Goal: Task Accomplishment & Management: Use online tool/utility

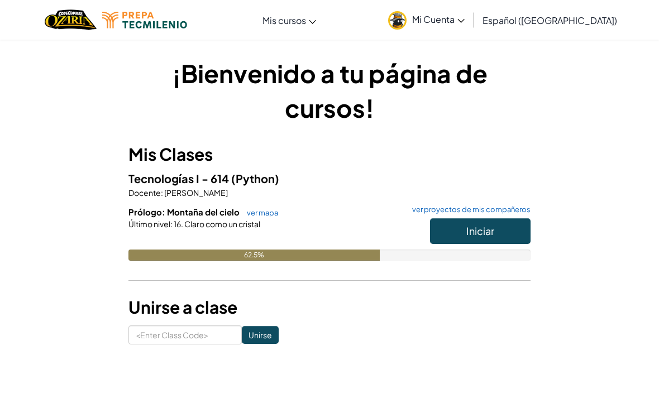
click at [520, 231] on button "Iniciar" at bounding box center [480, 231] width 101 height 26
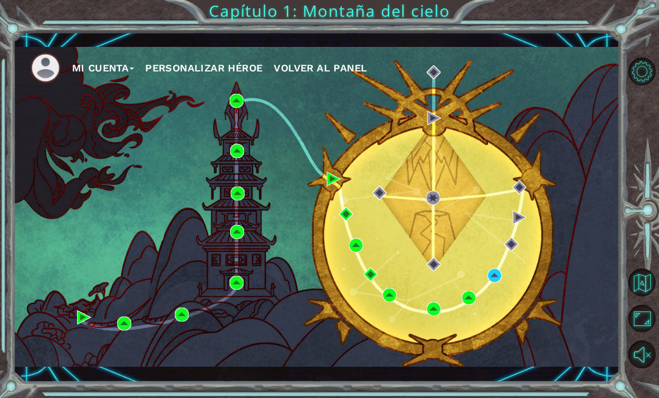
click at [497, 266] on div "Mi Cuenta Personalizar héroe Volver al panel" at bounding box center [316, 207] width 607 height 320
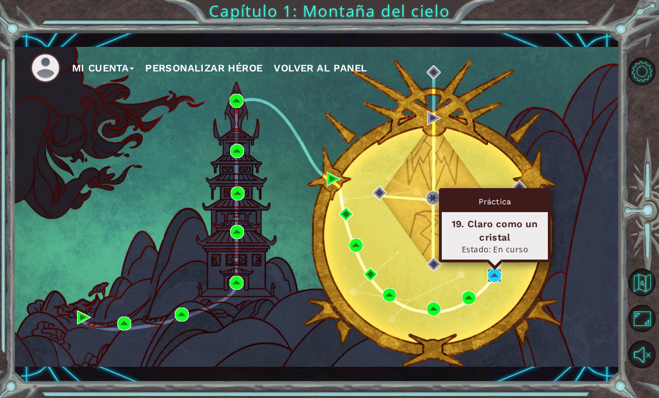
click at [498, 270] on img at bounding box center [495, 276] width 14 height 14
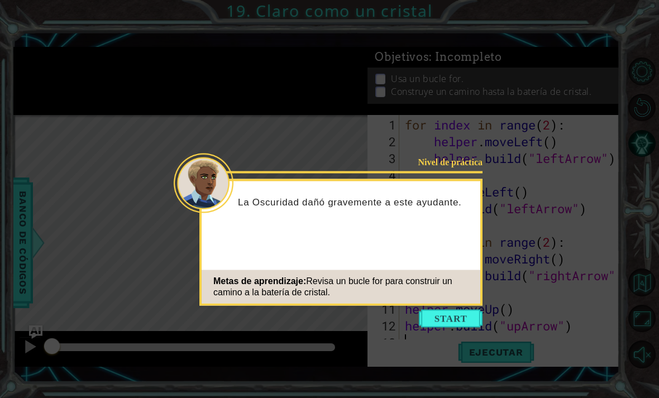
click at [448, 327] on button "Start" at bounding box center [451, 319] width 64 height 18
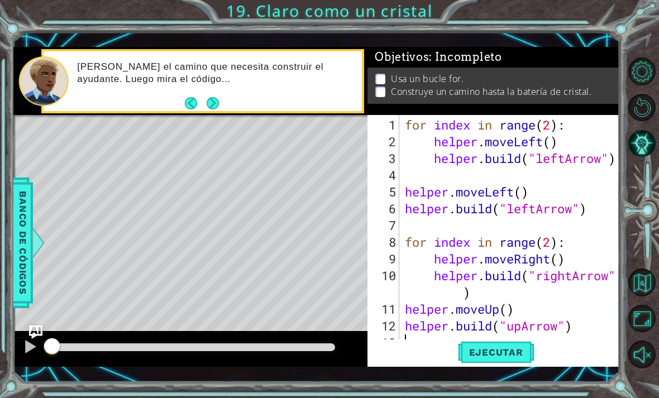
type textarea "j"
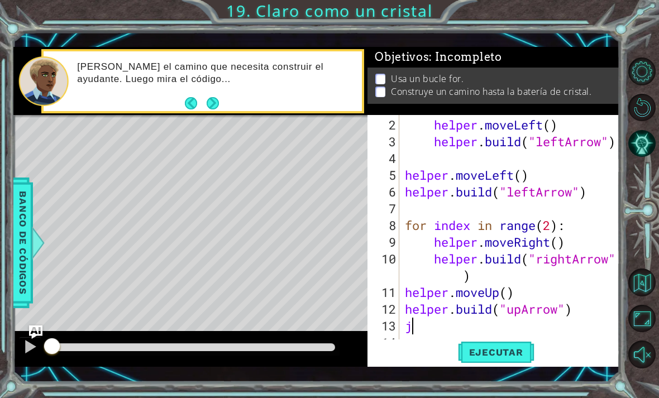
scroll to position [17, 0]
type textarea "for index in range(2):"
type textarea "helper.moveLeft()"
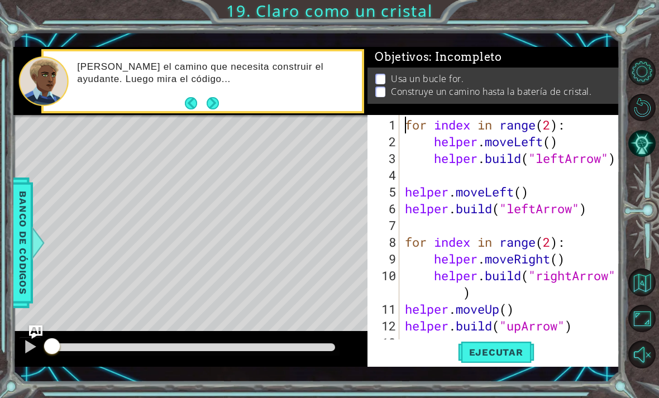
scroll to position [0, 0]
type textarea "[DOMAIN_NAME]("leftArrow")"
type textarea "[DOMAIN_NAME]("upArrow")"
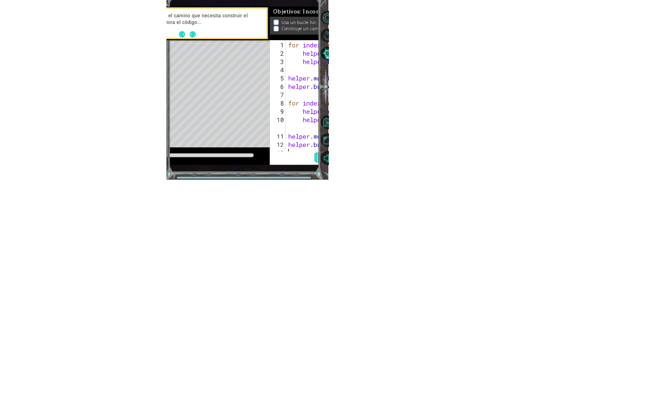
scroll to position [36, 0]
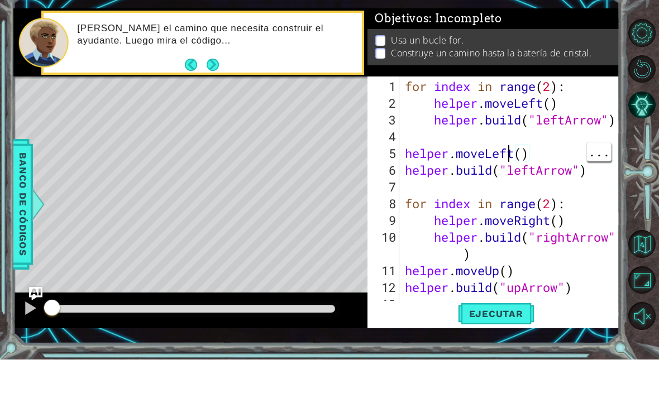
click at [506, 151] on div "for index in range ( 2 ) : helper . moveLeft ( ) helper . build ( "leftArrow" )…" at bounding box center [513, 251] width 220 height 268
click at [511, 155] on div "for index in range ( 2 ) : helper . moveLeft ( ) helper . build ( "leftArrow" )…" at bounding box center [513, 251] width 220 height 268
click at [516, 160] on div "for index in range ( 2 ) : helper . moveLeft ( ) helper . build ( "leftArrow" )…" at bounding box center [513, 251] width 220 height 268
click at [509, 340] on button "Ejecutar" at bounding box center [496, 352] width 77 height 25
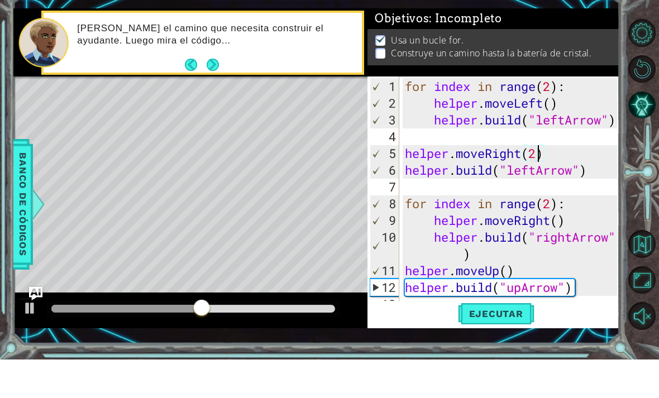
click at [520, 347] on span "Ejecutar" at bounding box center [496, 352] width 77 height 11
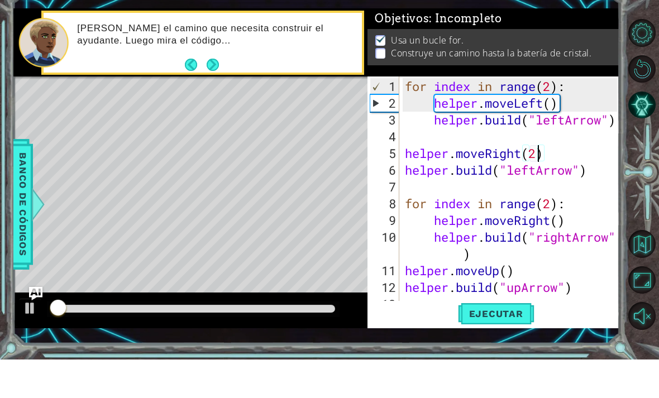
click at [40, 337] on button at bounding box center [30, 348] width 22 height 23
click at [152, 344] on div at bounding box center [193, 348] width 284 height 8
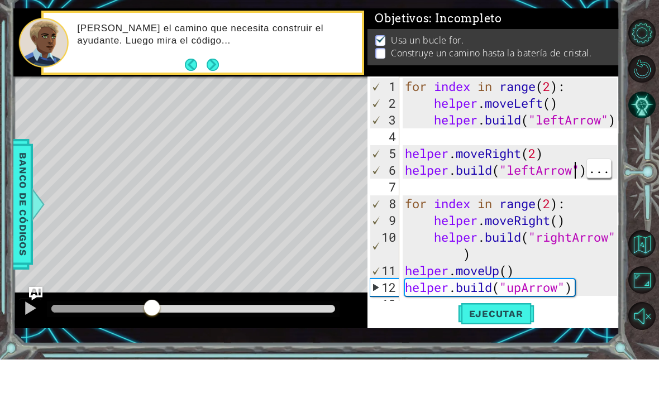
click at [608, 344] on div "1 ההההההההההההההההההההההההההההההההההההההההההההההההההההההההההההההההההההההההההההה…" at bounding box center [329, 199] width 659 height 398
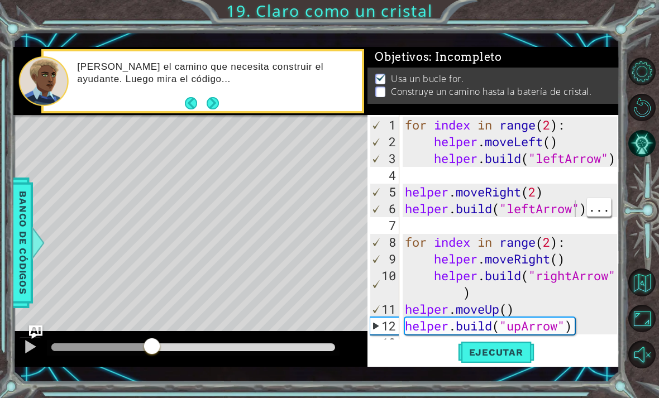
click at [517, 194] on div "for index in range ( 2 ) : helper . moveLeft ( ) helper . build ( "leftArrow" )…" at bounding box center [513, 251] width 220 height 268
click at [522, 190] on div "for index in range ( 2 ) : helper . moveLeft ( ) helper . build ( "leftArrow" )…" at bounding box center [513, 251] width 220 height 268
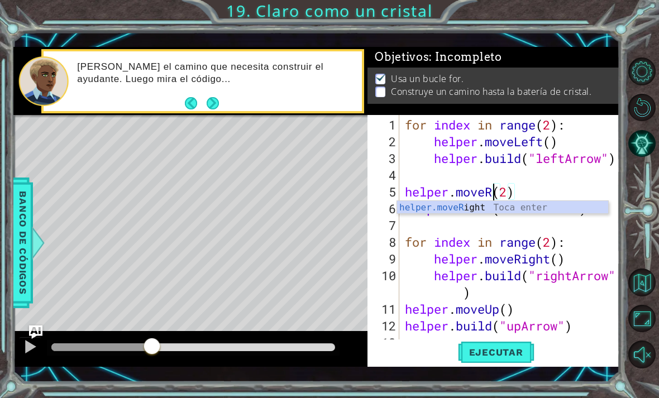
scroll to position [0, 4]
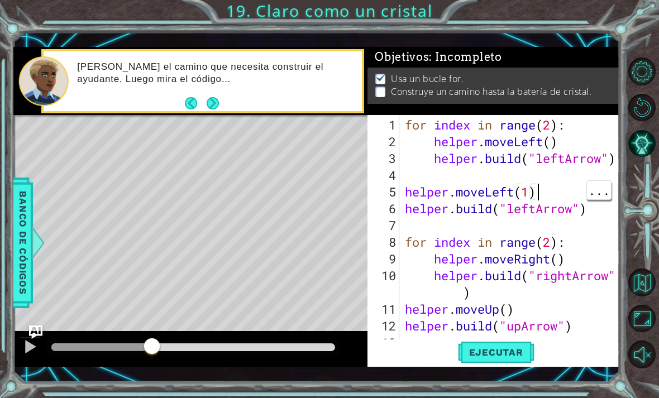
click at [528, 193] on div "for index in range ( 2 ) : helper . moveLeft ( ) helper . build ( "leftArrow" )…" at bounding box center [513, 251] width 220 height 268
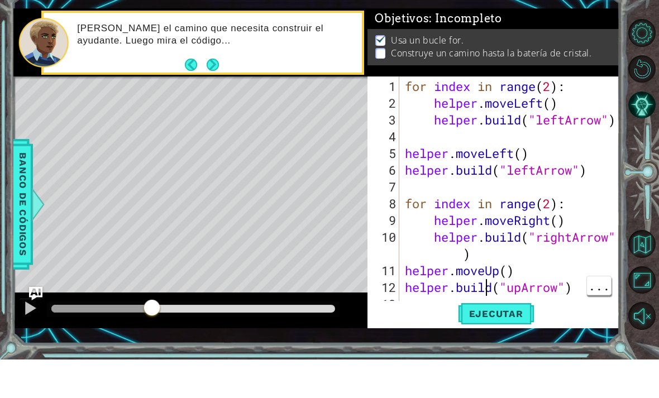
click at [484, 291] on div "for index in range ( 2 ) : helper . moveLeft ( ) helper . build ( "leftArrow" )…" at bounding box center [513, 251] width 220 height 268
click at [483, 289] on div "for index in range ( 2 ) : helper . moveLeft ( ) helper . build ( "leftArrow" )…" at bounding box center [513, 251] width 220 height 268
click at [570, 253] on div "for index in range ( 2 ) : helper . moveLeft ( ) helper . build ( "leftArrow" )…" at bounding box center [513, 251] width 220 height 268
click at [504, 340] on button "Ejecutar" at bounding box center [496, 352] width 77 height 25
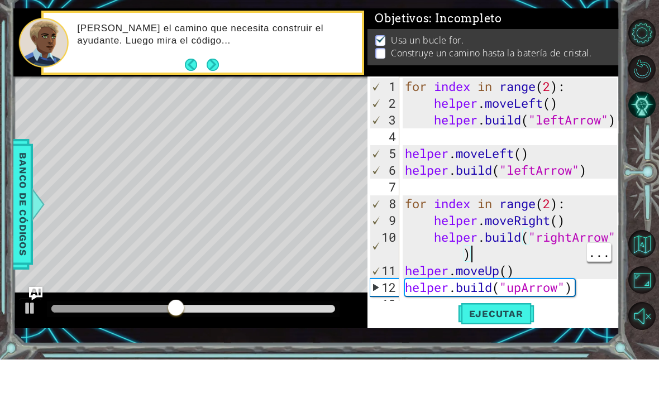
type textarea "[DOMAIN_NAME]("leftArrow")"
click at [594, 173] on div "for index in range ( 2 ) : helper . moveLeft ( ) helper . build ( "leftArrow" )…" at bounding box center [513, 251] width 220 height 268
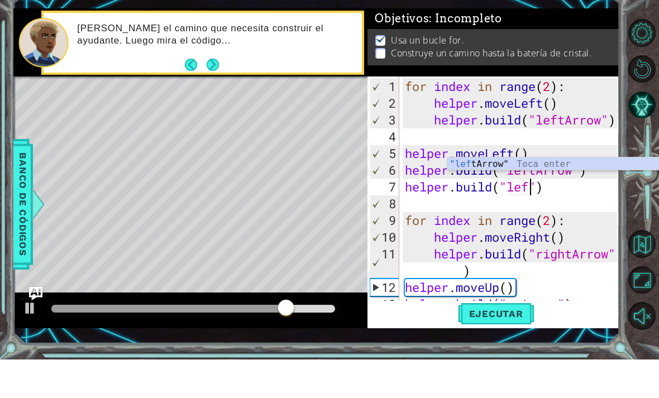
scroll to position [0, 6]
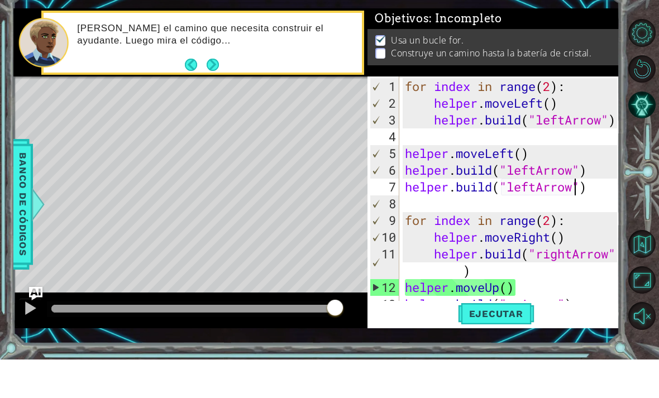
click at [511, 347] on span "Ejecutar" at bounding box center [496, 352] width 77 height 11
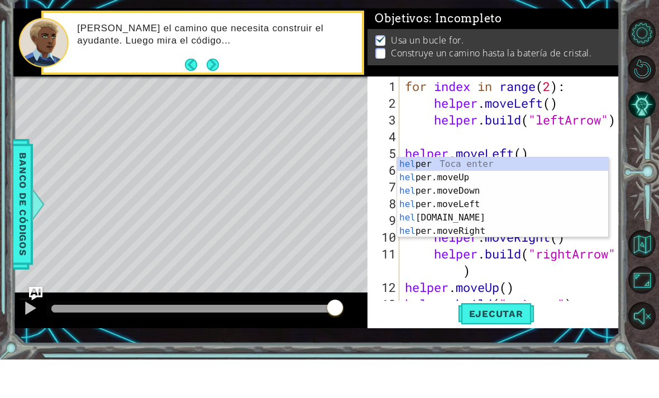
scroll to position [0, 0]
type textarea "h"
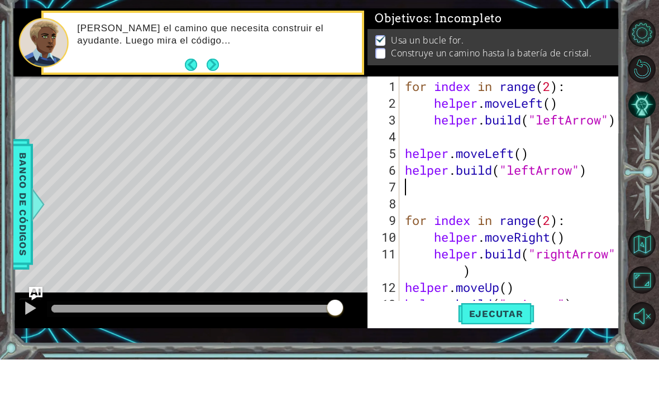
type textarea "[DOMAIN_NAME]("leftArrow")"
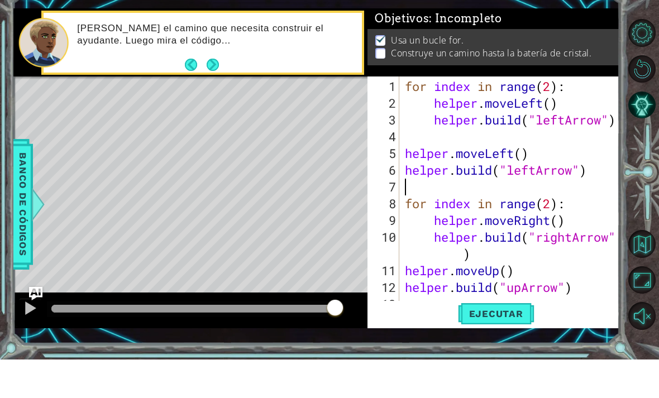
click at [507, 347] on span "Ejecutar" at bounding box center [496, 352] width 77 height 11
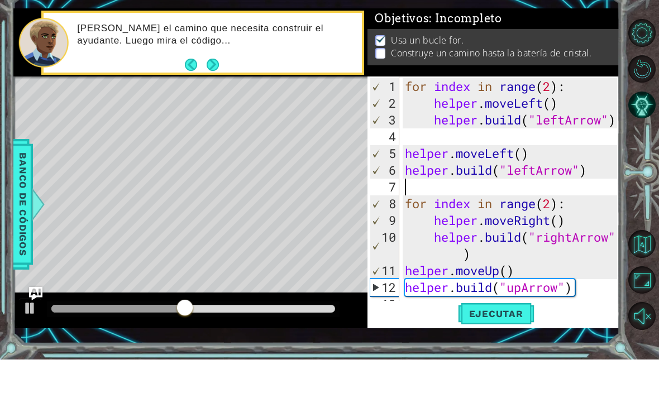
click at [512, 347] on span "Ejecutar" at bounding box center [496, 352] width 77 height 11
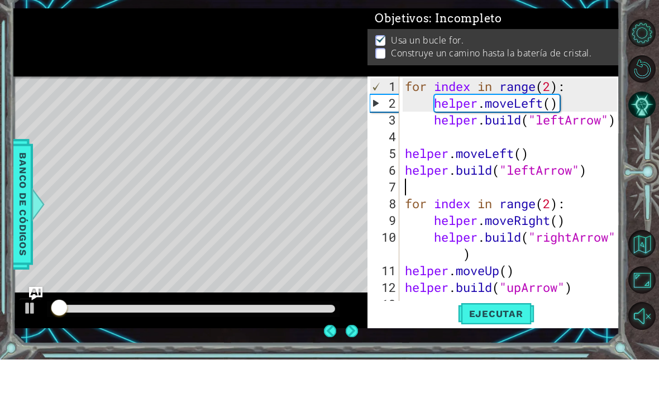
scroll to position [36, 0]
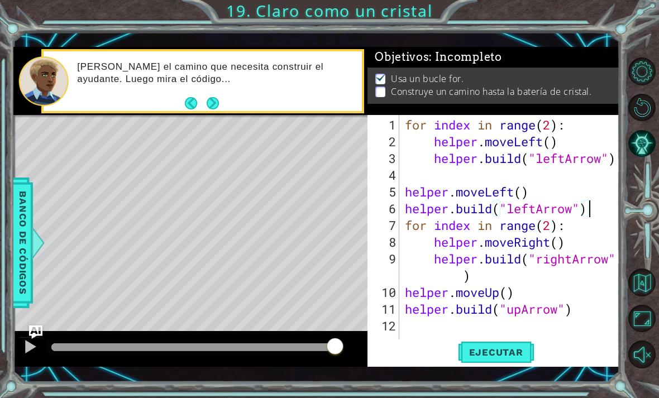
type textarea "helper.moveLeft()"
click at [451, 174] on div "for index in range ( 2 ) : helper . moveLeft ( ) helper . build ( "leftArrow" )…" at bounding box center [513, 251] width 220 height 268
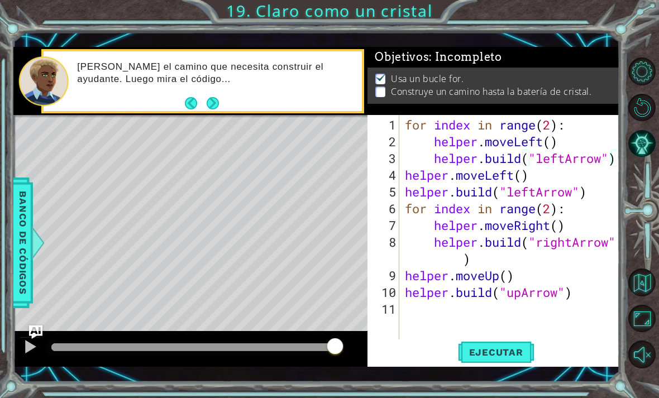
click at [515, 349] on span "Ejecutar" at bounding box center [496, 352] width 77 height 11
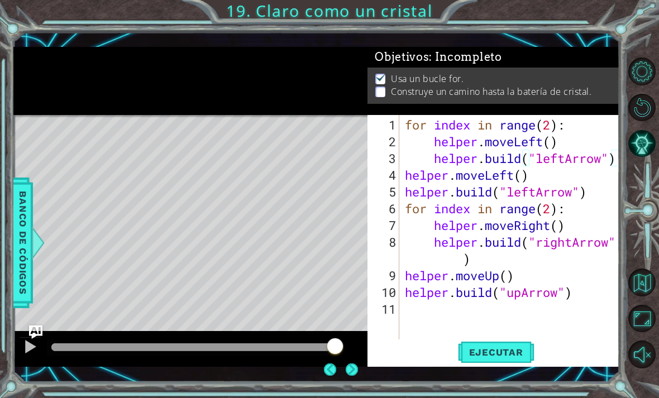
scroll to position [19, 0]
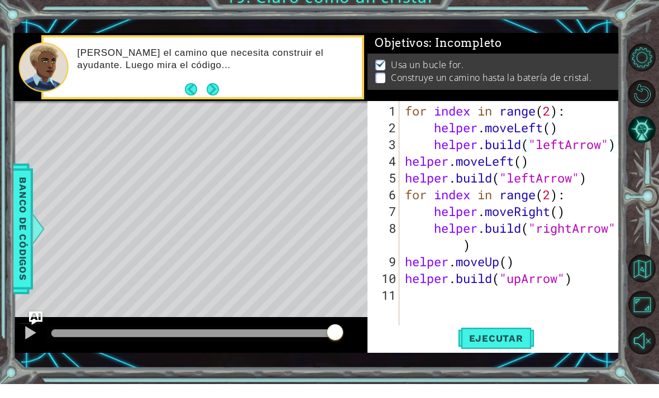
click at [615, 146] on div "for index in range ( 2 ) : helper . moveLeft ( ) helper . build ( "leftArrow" )…" at bounding box center [513, 251] width 220 height 268
type textarea "helper.moveLeft()"
click at [408, 163] on div "for index in range ( 2 ) : helper . moveLeft ( ) helper . build ( "leftArrow" )…" at bounding box center [513, 251] width 220 height 268
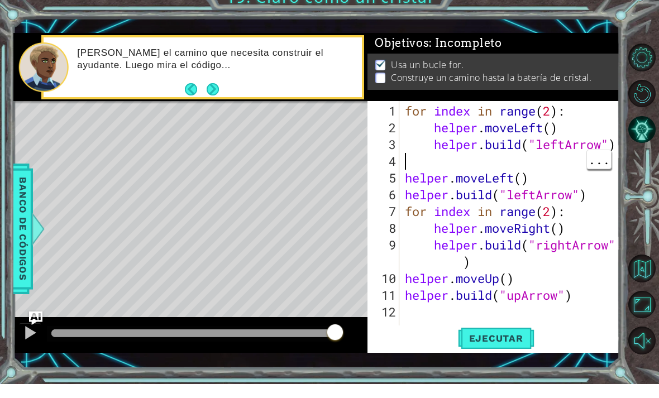
scroll to position [0, 0]
click at [545, 184] on div "for index in range ( 2 ) : helper . moveLeft ( ) helper . build ( "leftArrow" )…" at bounding box center [513, 251] width 220 height 268
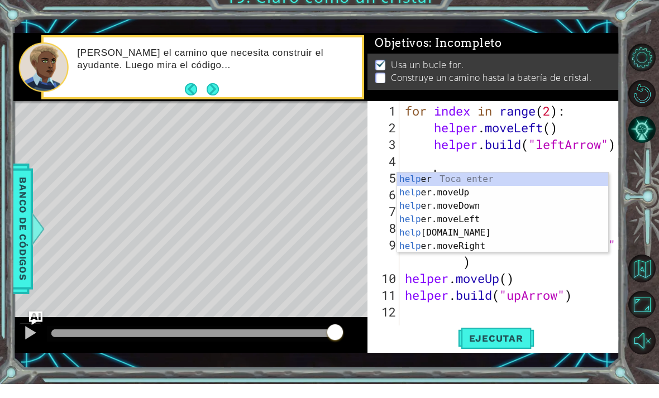
type textarea "h"
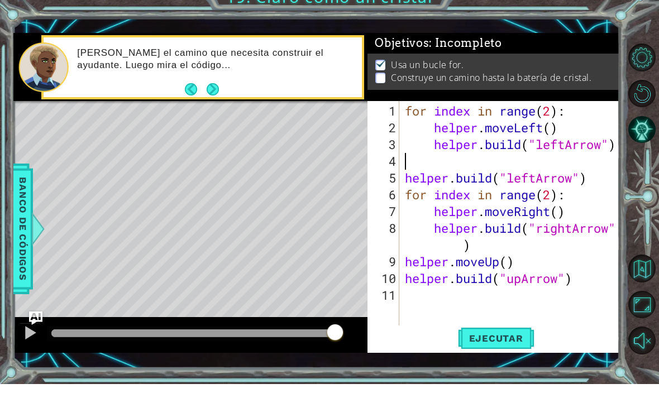
type textarea "[DOMAIN_NAME]("leftArrow")"
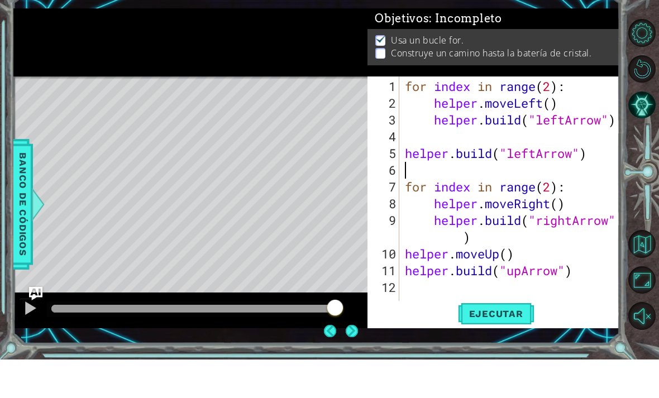
scroll to position [36, 0]
click at [513, 347] on span "Ejecutar" at bounding box center [496, 352] width 77 height 11
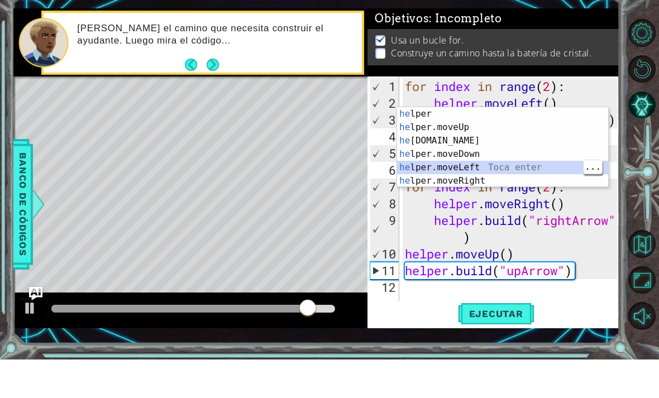
click at [512, 168] on div "he lper Toca enter he lper.moveUp Toca enter he [DOMAIN_NAME] Toca enter he lpe…" at bounding box center [502, 199] width 211 height 107
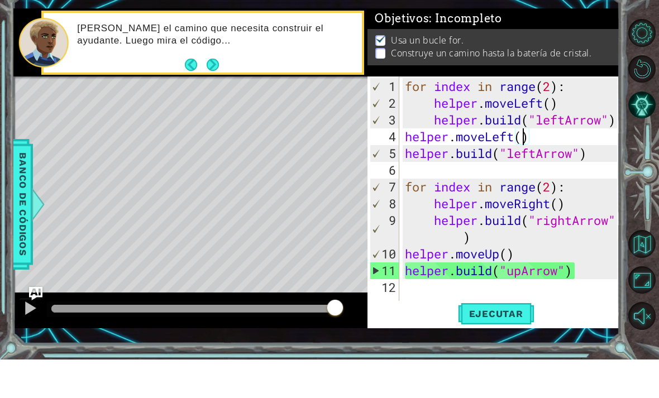
click at [616, 123] on div "for index in range ( 2 ) : helper . moveLeft ( ) helper . build ( "leftArrow" )…" at bounding box center [513, 251] width 220 height 268
click at [406, 142] on div "for index in range ( 2 ) : helper . moveLeft ( ) helper . build ( "leftArrow" )…" at bounding box center [513, 251] width 220 height 268
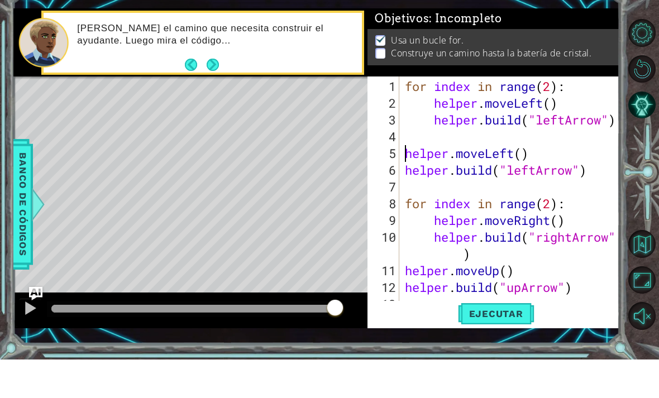
click at [507, 347] on span "Ejecutar" at bounding box center [496, 352] width 77 height 11
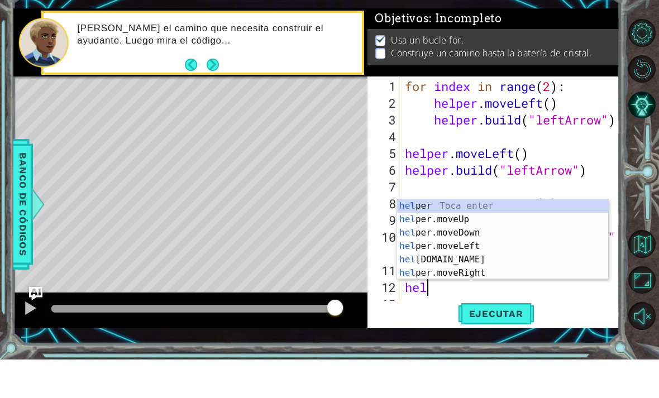
type textarea "h"
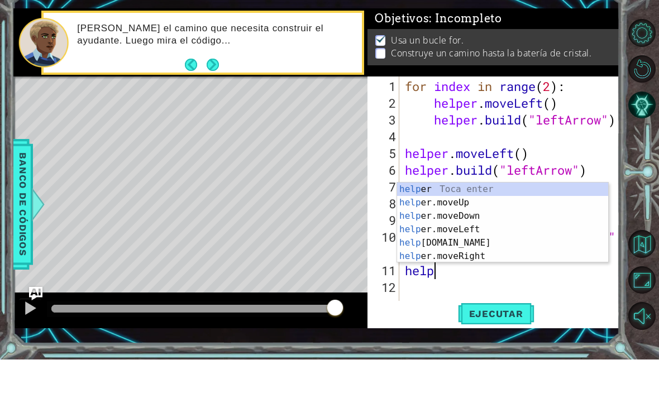
type textarea "h"
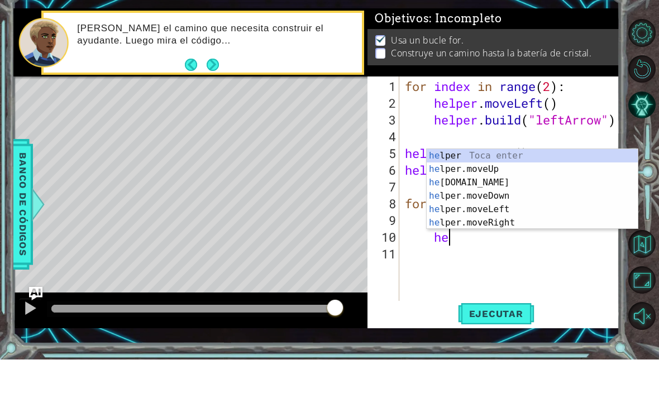
type textarea "h"
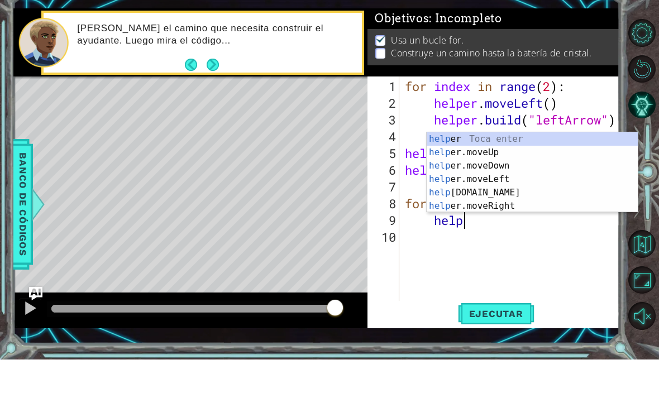
type textarea "h"
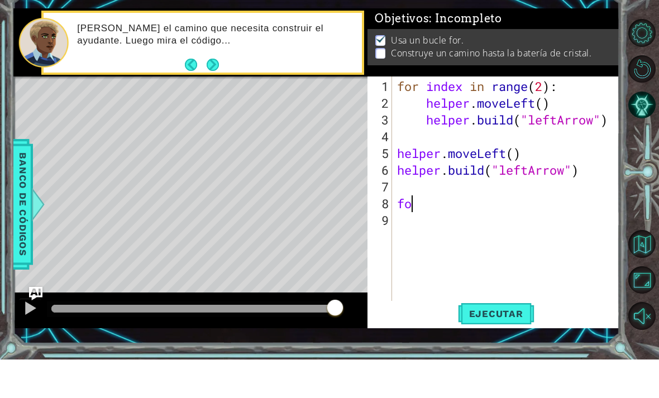
type textarea "f"
type textarea "[DOMAIN_NAME]("leftArrow")"
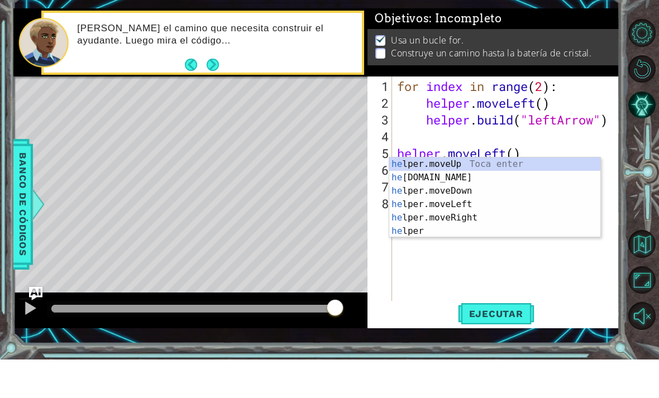
scroll to position [0, 1]
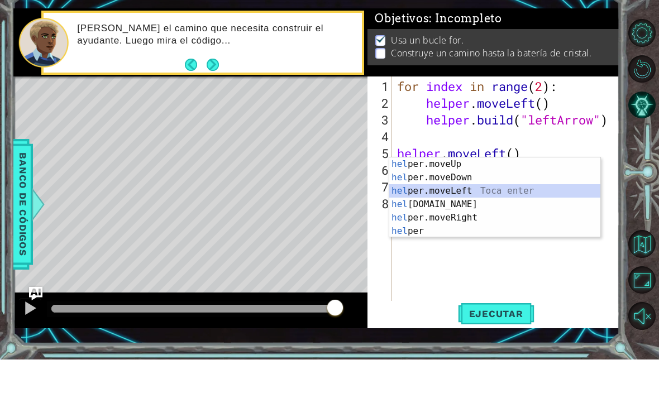
type textarea "helper.moveLeft(1)"
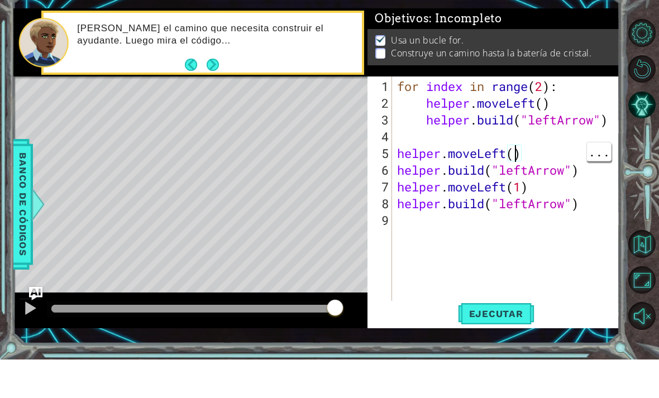
scroll to position [0, 6]
type textarea "helper.moveLeft(1)"
click at [504, 347] on span "Ejecutar" at bounding box center [496, 352] width 77 height 11
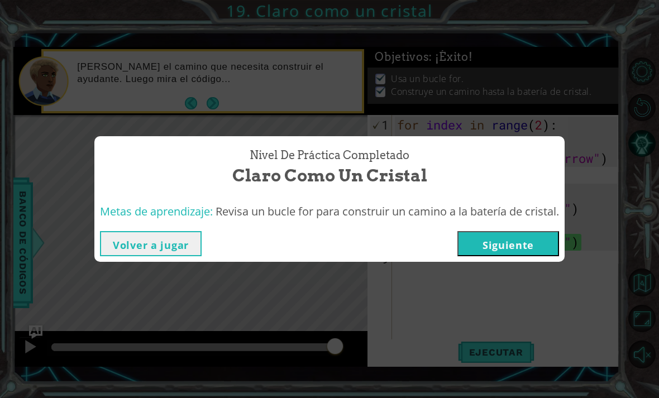
click at [487, 249] on button "Siguiente" at bounding box center [509, 243] width 102 height 25
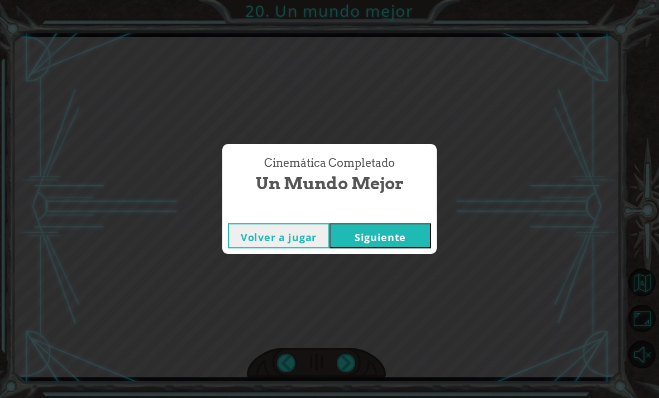
click at [380, 235] on button "Siguiente" at bounding box center [381, 235] width 102 height 25
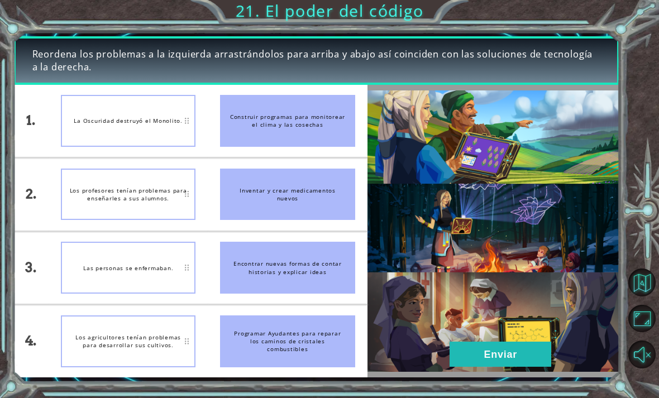
click at [638, 333] on button "Maximizar navegador" at bounding box center [643, 319] width 28 height 28
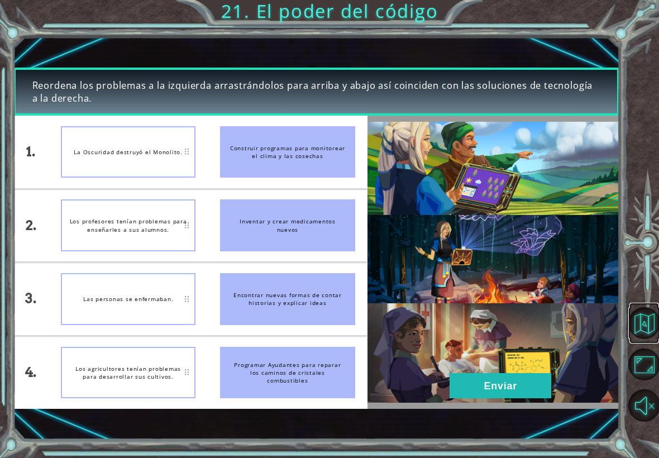
click at [641, 323] on button "Volver al mapa" at bounding box center [645, 323] width 32 height 32
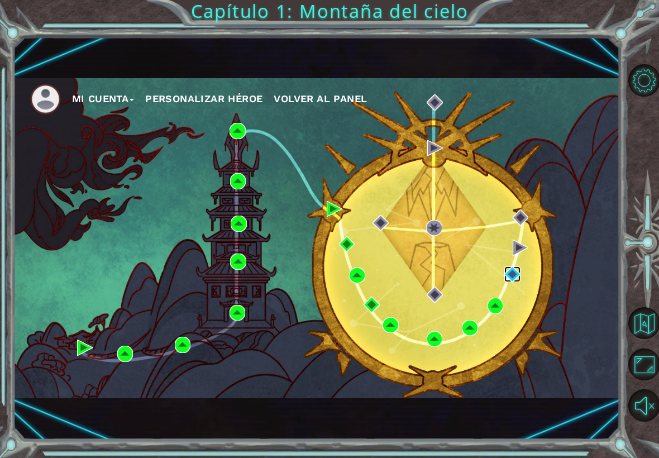
click at [515, 277] on img at bounding box center [512, 274] width 16 height 16
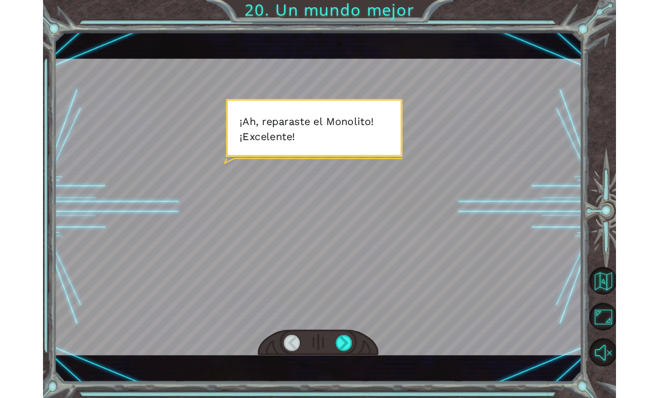
scroll to position [36, 0]
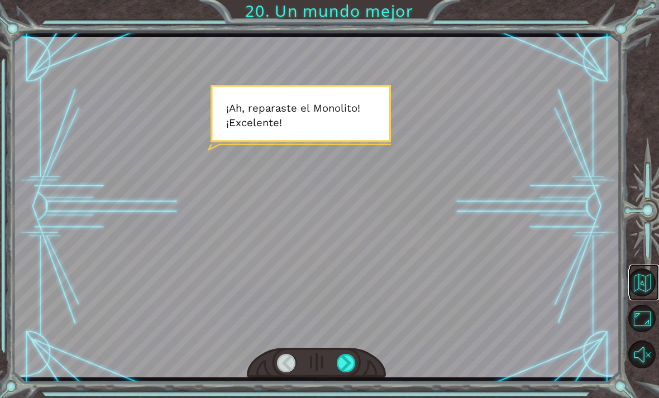
click at [639, 297] on button "Volver al mapa" at bounding box center [643, 283] width 28 height 28
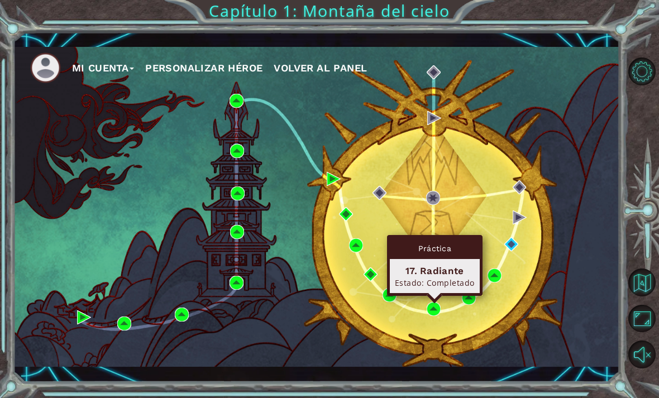
click at [495, 200] on div "Mi Cuenta Personalizar héroe Volver al panel" at bounding box center [316, 207] width 607 height 320
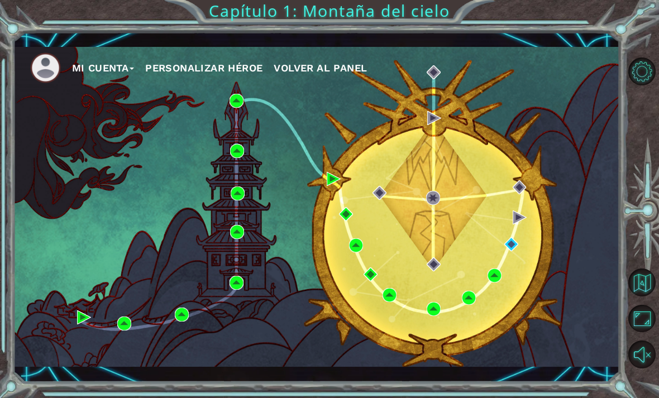
click at [432, 239] on div "Mi Cuenta Personalizar héroe Volver al panel" at bounding box center [316, 207] width 607 height 320
click at [435, 231] on div "Mi Cuenta Personalizar héroe Volver al panel" at bounding box center [316, 207] width 607 height 320
click at [386, 228] on div "Mi Cuenta Personalizar héroe Volver al panel" at bounding box center [316, 207] width 607 height 320
click at [381, 236] on div "Mi Cuenta Personalizar héroe Volver al panel" at bounding box center [316, 207] width 607 height 320
click at [522, 220] on img at bounding box center [520, 218] width 14 height 14
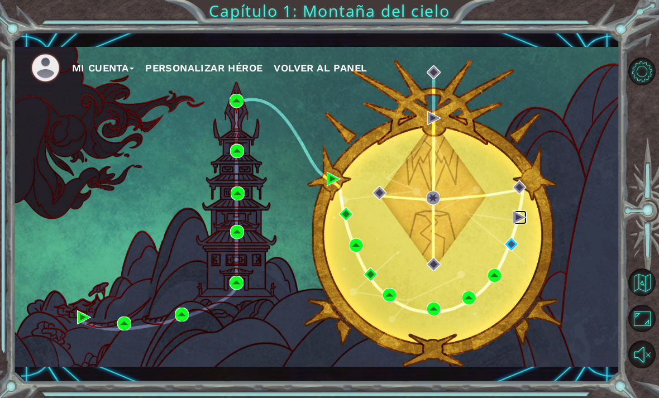
click at [516, 225] on img at bounding box center [520, 218] width 14 height 14
click at [522, 222] on img at bounding box center [520, 218] width 14 height 14
click at [523, 221] on img at bounding box center [520, 218] width 14 height 14
click at [589, 226] on div "Mi Cuenta Personalizar héroe Volver al panel" at bounding box center [316, 207] width 607 height 320
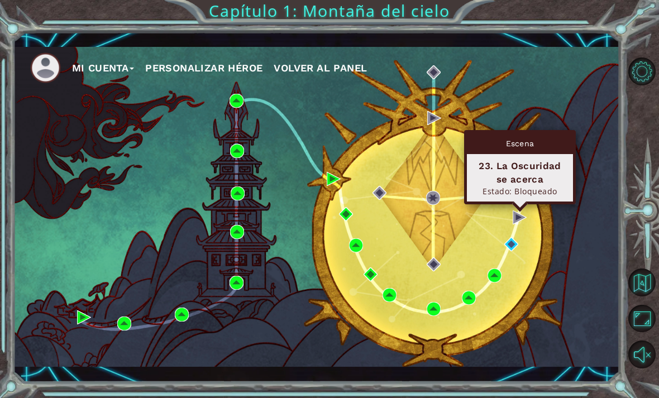
click at [433, 239] on div "Mi Cuenta Personalizar héroe Volver al panel" at bounding box center [316, 207] width 607 height 320
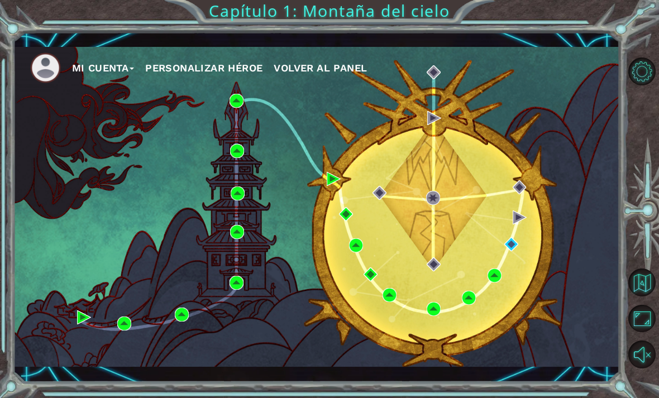
click at [436, 235] on div "Mi Cuenta Personalizar héroe Volver al panel" at bounding box center [316, 207] width 607 height 320
click at [439, 234] on div "Mi Cuenta Personalizar héroe Volver al panel" at bounding box center [316, 207] width 607 height 320
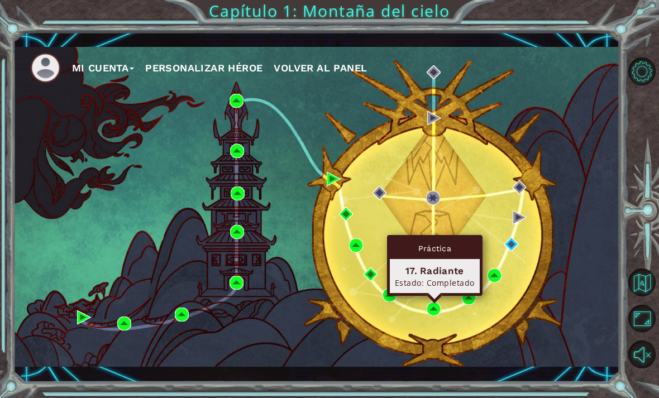
click at [380, 224] on div "Mi Cuenta Personalizar héroe Volver al panel" at bounding box center [316, 207] width 607 height 320
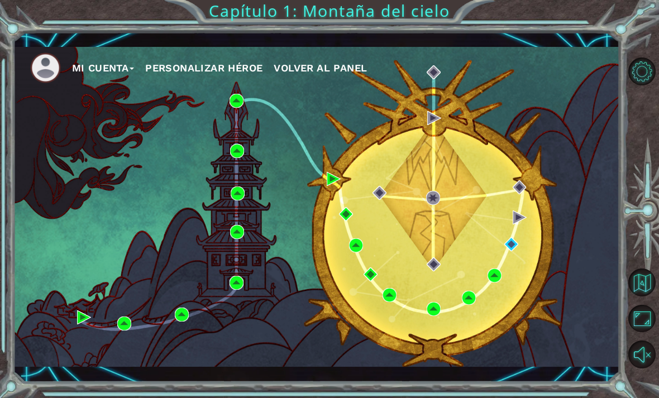
click at [378, 227] on div "Mi Cuenta Personalizar héroe Volver al panel" at bounding box center [316, 207] width 607 height 320
click at [378, 235] on div "Mi Cuenta Personalizar héroe Volver al panel" at bounding box center [316, 207] width 607 height 320
click at [380, 242] on div "Mi Cuenta Personalizar héroe Volver al panel" at bounding box center [316, 207] width 607 height 320
click at [381, 222] on div "Mi Cuenta Personalizar héroe Volver al panel" at bounding box center [316, 207] width 607 height 320
click at [382, 233] on div "Mi Cuenta Personalizar héroe Volver al panel" at bounding box center [316, 207] width 607 height 320
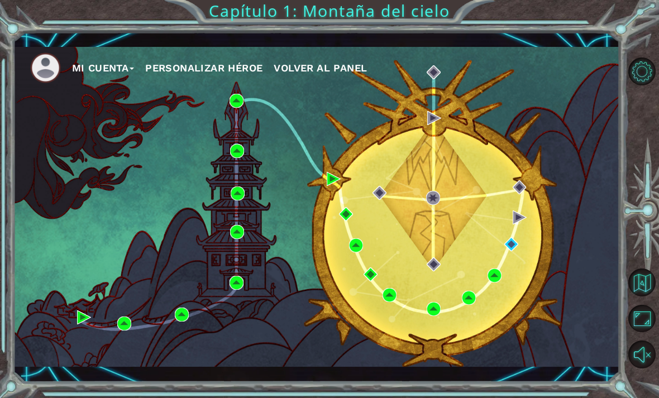
click at [375, 235] on div "Mi Cuenta Personalizar héroe Volver al panel" at bounding box center [316, 207] width 607 height 320
click at [435, 158] on div "Mi Cuenta Personalizar héroe Volver al panel" at bounding box center [316, 207] width 607 height 320
click at [430, 150] on div "Mi Cuenta Personalizar héroe Volver al panel" at bounding box center [316, 207] width 607 height 320
click at [526, 258] on div "Mi Cuenta Personalizar héroe Volver al panel" at bounding box center [316, 207] width 607 height 320
click at [435, 167] on div "Mi Cuenta Personalizar héroe Volver al panel" at bounding box center [316, 207] width 607 height 320
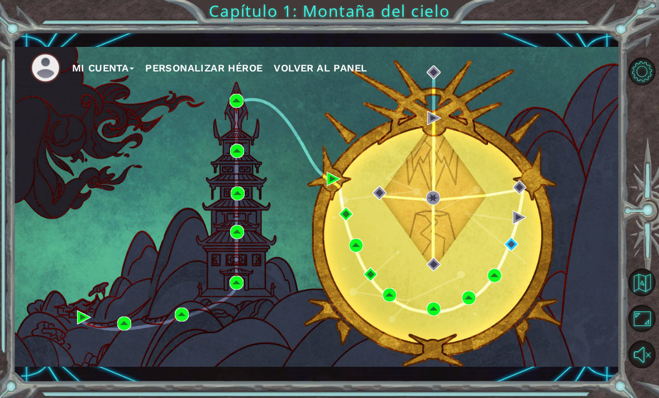
click at [431, 161] on div "Mi Cuenta Personalizar héroe Volver al panel" at bounding box center [316, 207] width 607 height 320
click at [432, 158] on div "Mi Cuenta Personalizar héroe Volver al panel" at bounding box center [316, 207] width 607 height 320
click at [442, 106] on div "Mi Cuenta Personalizar héroe Volver al panel" at bounding box center [316, 207] width 607 height 320
click at [436, 106] on div "Mi Cuenta Personalizar héroe Volver al panel" at bounding box center [316, 207] width 607 height 320
click at [378, 230] on div "Mi Cuenta Personalizar héroe Volver al panel" at bounding box center [316, 207] width 607 height 320
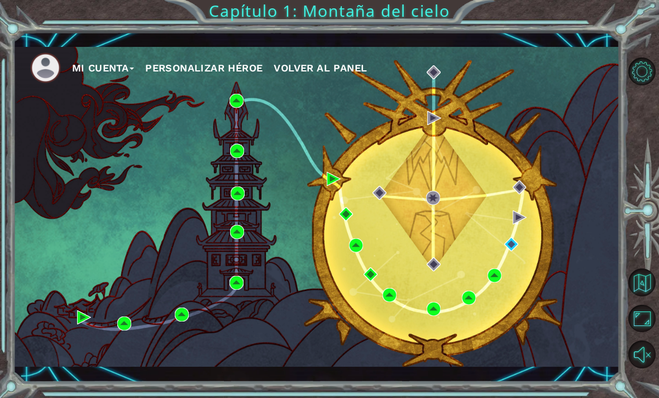
click at [380, 228] on div "Mi Cuenta Personalizar héroe Volver al panel" at bounding box center [316, 207] width 607 height 320
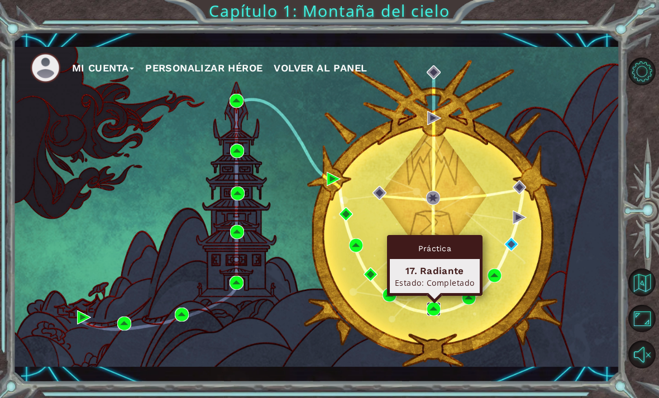
click at [437, 304] on img at bounding box center [434, 309] width 14 height 14
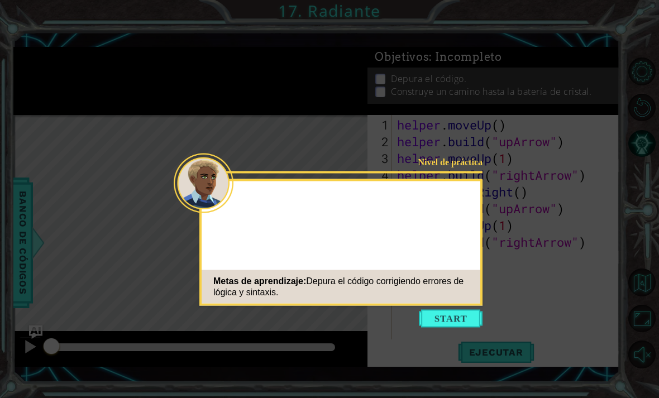
scroll to position [36, 0]
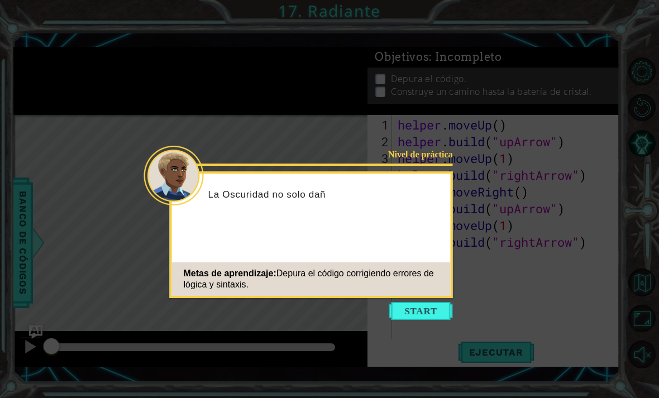
click at [435, 302] on button "Start" at bounding box center [421, 311] width 64 height 18
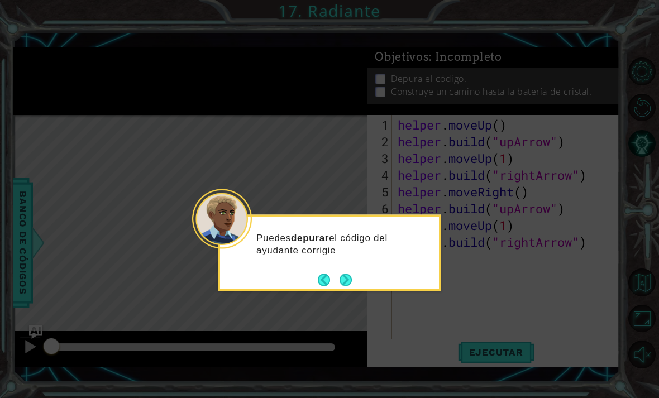
click at [346, 274] on button "Next" at bounding box center [346, 280] width 13 height 13
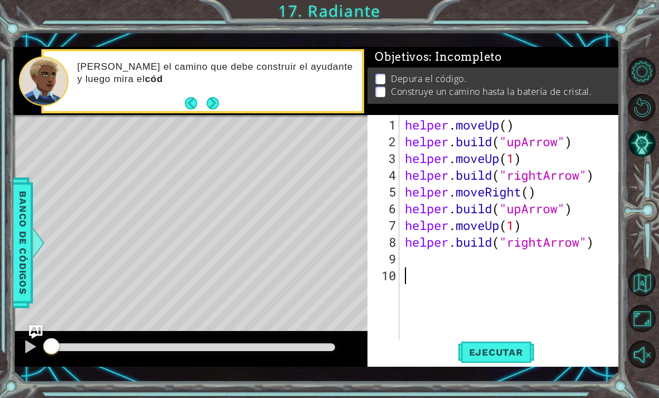
click at [507, 360] on button "Ejecutar" at bounding box center [496, 352] width 77 height 25
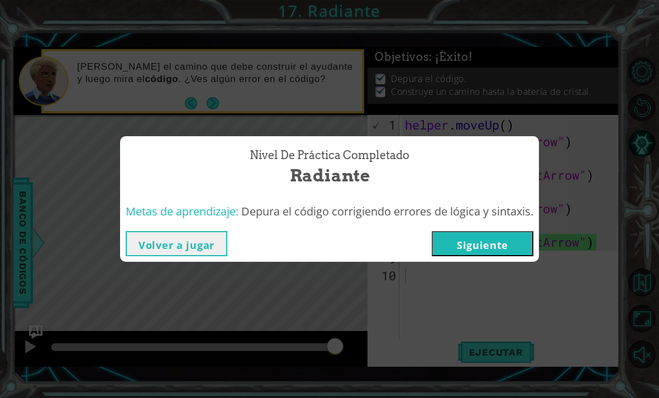
click at [486, 243] on button "Siguiente" at bounding box center [483, 243] width 102 height 25
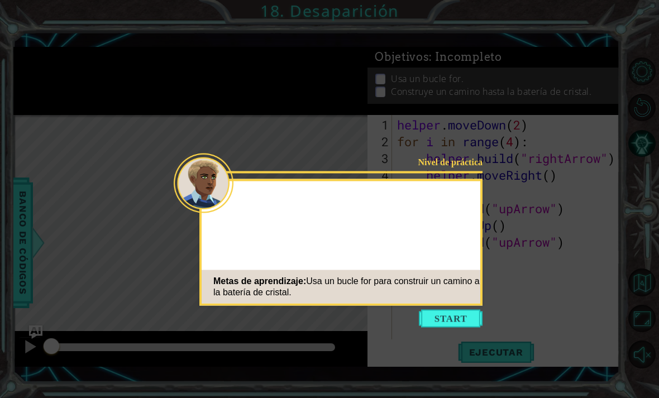
scroll to position [36, 0]
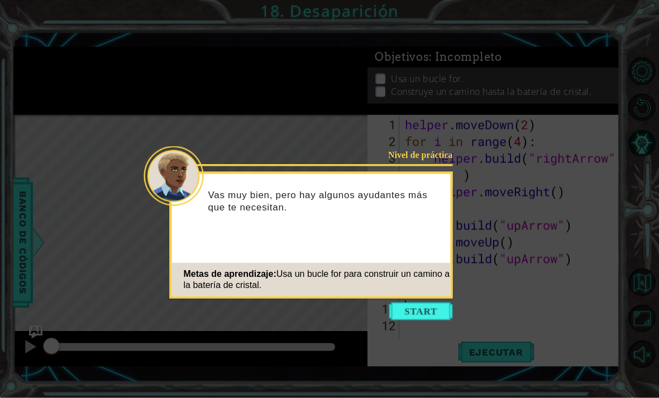
click at [429, 303] on button "Start" at bounding box center [421, 312] width 64 height 18
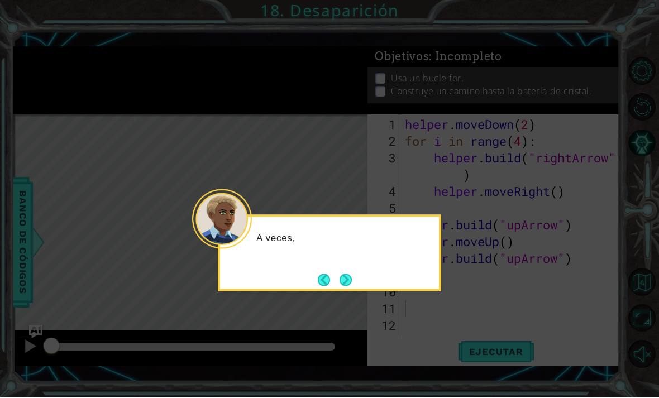
click at [353, 274] on button "Next" at bounding box center [346, 280] width 13 height 13
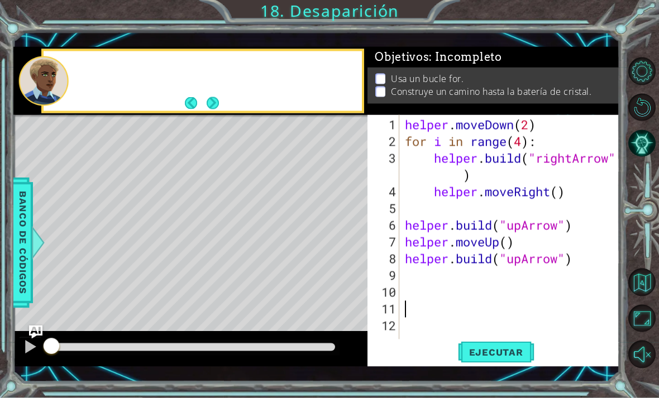
click at [353, 240] on div "Level Map" at bounding box center [271, 279] width 516 height 329
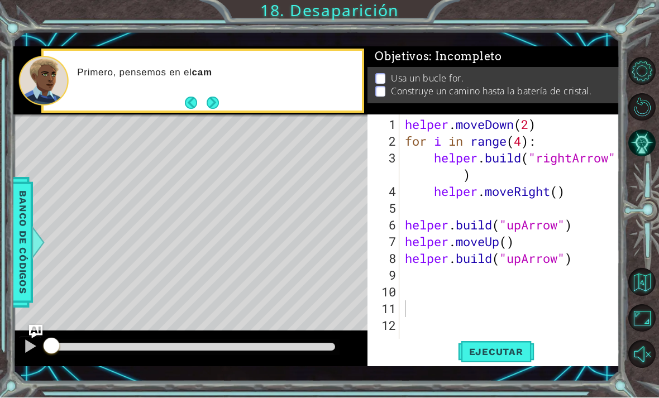
click at [510, 353] on span "Ejecutar" at bounding box center [496, 352] width 77 height 11
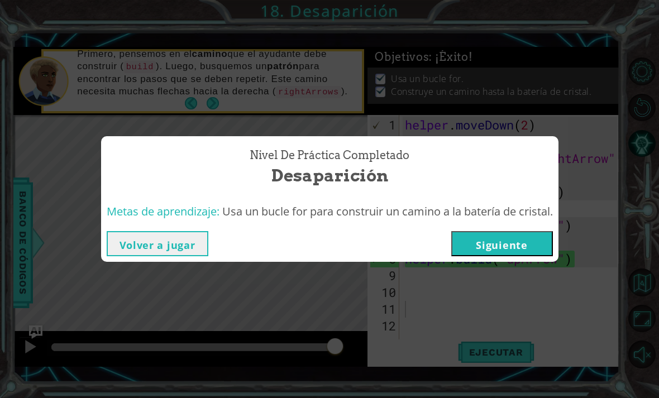
click at [518, 255] on button "Siguiente" at bounding box center [502, 243] width 102 height 25
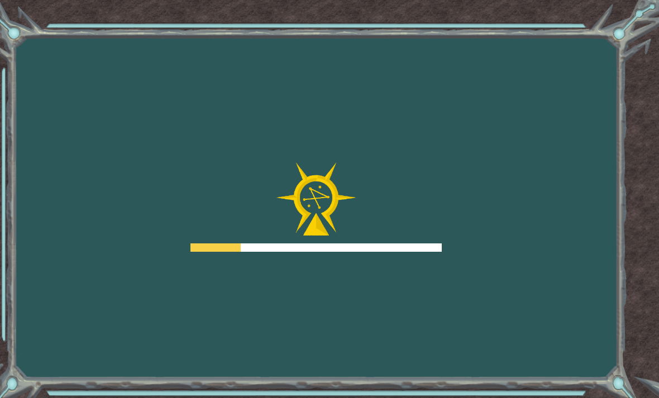
click at [525, 279] on div "Goals Error cargando del servidor Deberás unirte a un curso para jugar a este n…" at bounding box center [329, 199] width 659 height 398
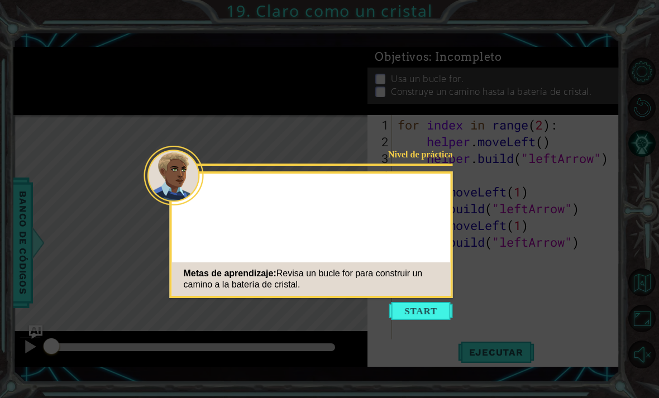
scroll to position [36, 0]
click at [430, 302] on button "Start" at bounding box center [421, 311] width 64 height 18
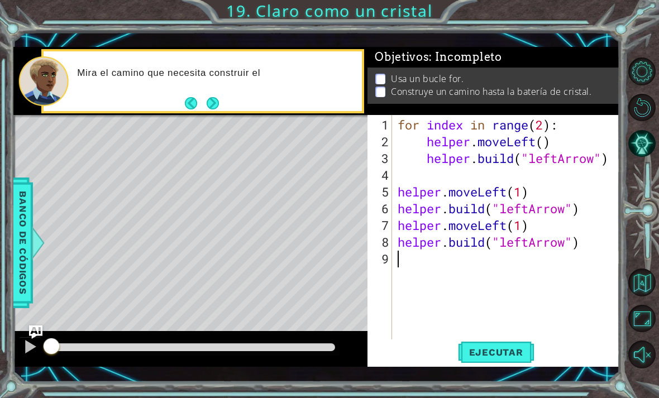
click at [504, 351] on span "Ejecutar" at bounding box center [496, 352] width 77 height 11
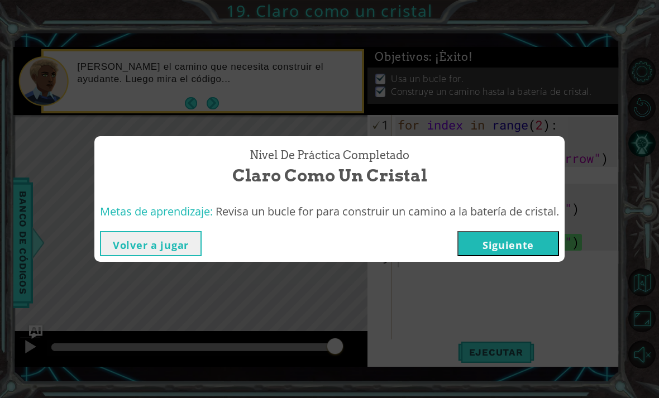
click at [512, 243] on button "Siguiente" at bounding box center [509, 243] width 102 height 25
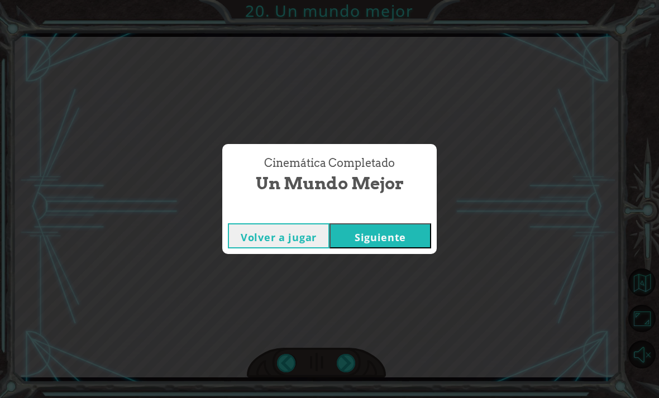
click at [380, 235] on button "Siguiente" at bounding box center [381, 235] width 102 height 25
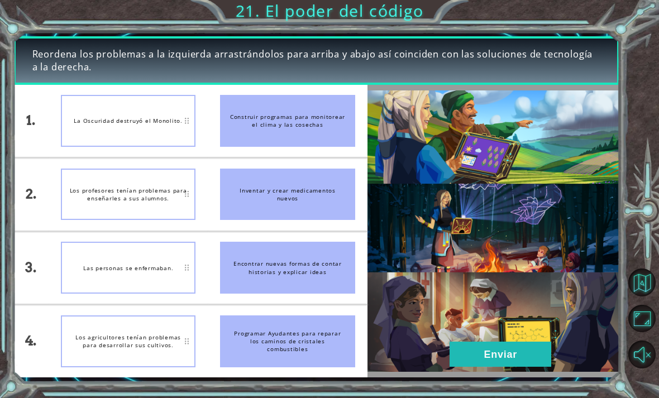
click at [109, 291] on div "Las personas se enfermaban." at bounding box center [128, 268] width 135 height 52
click at [279, 162] on li "Inventar y crear medicamentos nuevos" at bounding box center [287, 194] width 159 height 73
click at [159, 315] on li "Los agricultores tenían problemas para desarrollar sus cultivos." at bounding box center [128, 341] width 159 height 73
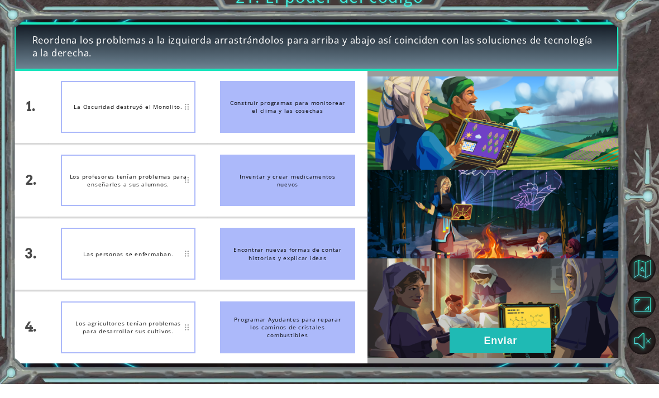
click at [159, 120] on div "La Oscuridad destruyó el Monolito." at bounding box center [128, 121] width 135 height 52
click at [307, 118] on div "Construir programas para monitorear el clima y las cosechas" at bounding box center [287, 121] width 135 height 52
click at [206, 142] on li "La Oscuridad destruyó el Monolito." at bounding box center [128, 121] width 159 height 73
click at [506, 342] on button "Enviar" at bounding box center [501, 354] width 102 height 25
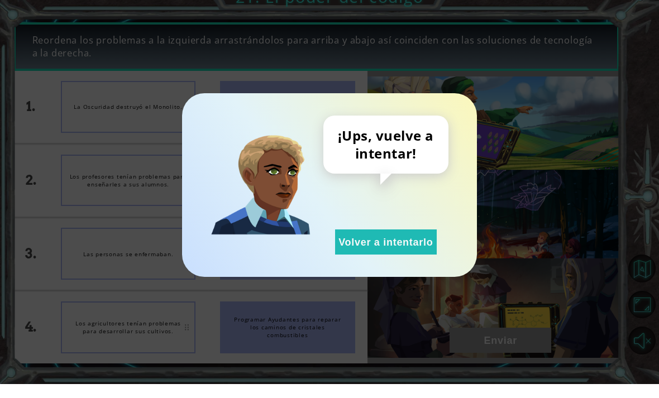
click at [413, 244] on button "Volver a intentarlo" at bounding box center [386, 256] width 102 height 25
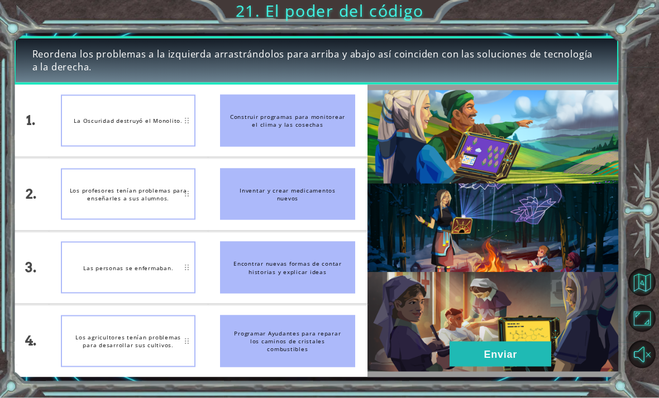
scroll to position [11, 0]
click at [301, 124] on div "Construir programas para monitorear el clima y las cosechas" at bounding box center [287, 121] width 135 height 52
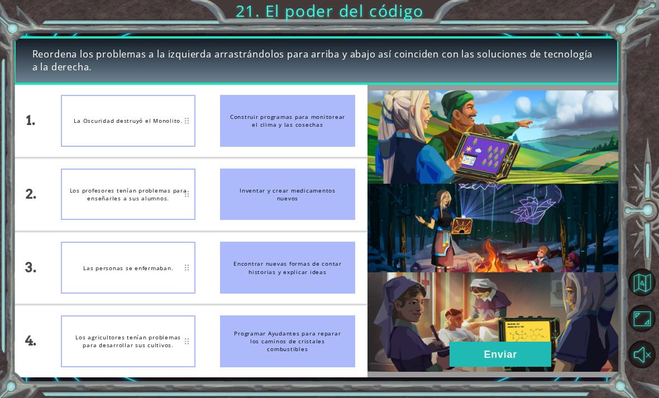
scroll to position [28, 0]
click at [244, 121] on div "Construir programas para monitorear el clima y las cosechas" at bounding box center [287, 121] width 135 height 52
click at [178, 135] on div "La Oscuridad destruyó el Monolito." at bounding box center [128, 121] width 135 height 52
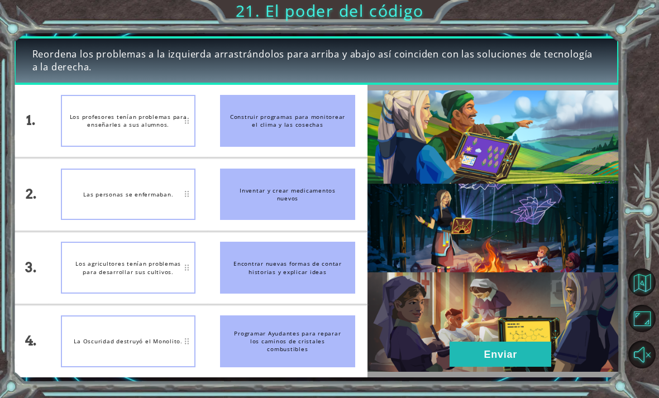
click at [517, 354] on button "Enviar" at bounding box center [501, 354] width 102 height 25
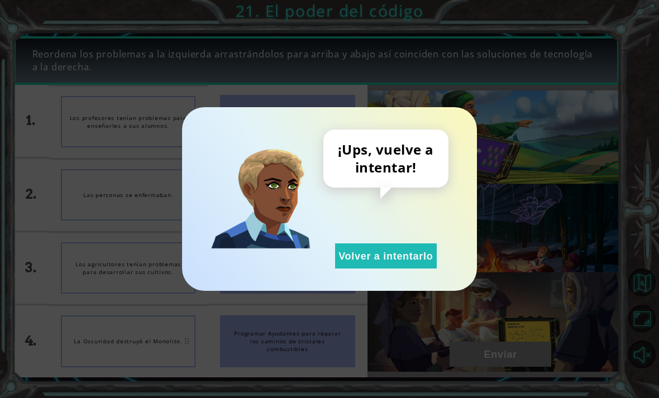
click at [404, 277] on div "¡Ups, vuelve a intentar! Volver a intentarlo" at bounding box center [329, 199] width 295 height 184
click at [409, 260] on button "Volver a intentarlo" at bounding box center [386, 256] width 102 height 25
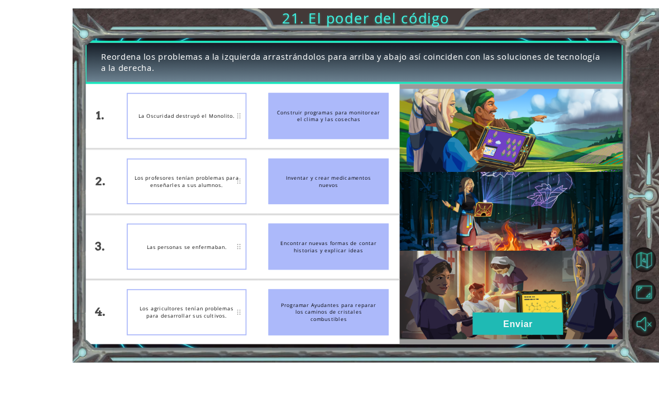
scroll to position [28, 0]
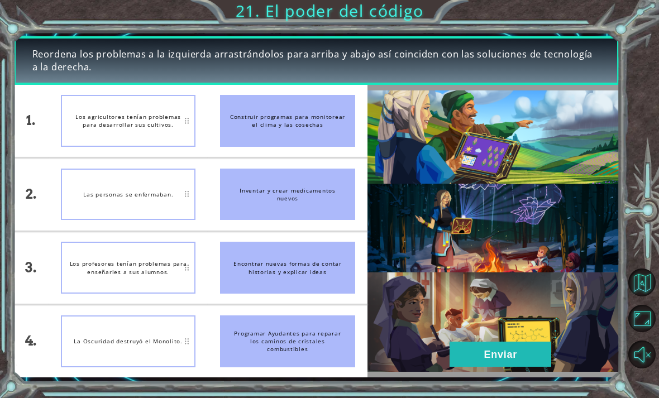
click at [525, 345] on button "Enviar" at bounding box center [501, 354] width 102 height 25
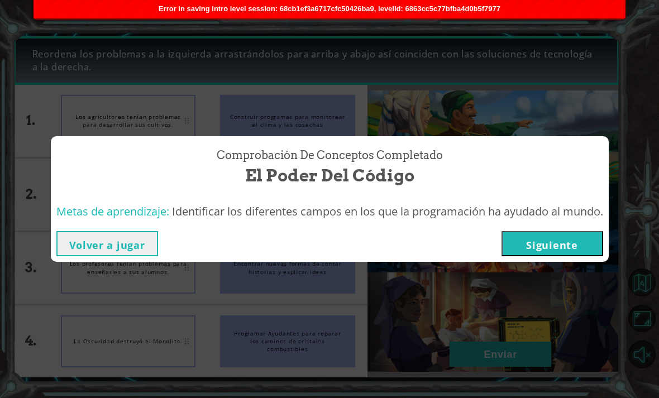
click at [579, 247] on button "Siguiente" at bounding box center [553, 243] width 102 height 25
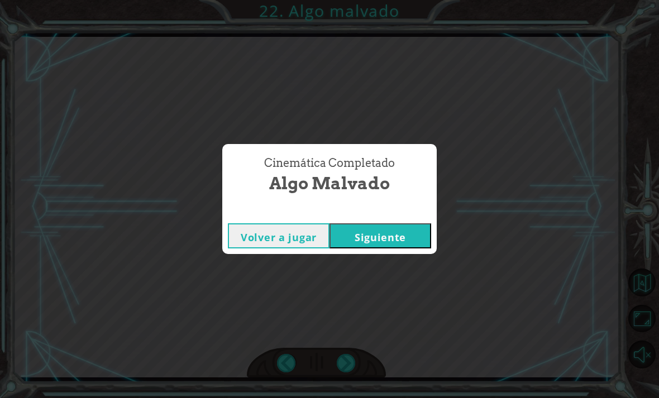
click at [380, 235] on button "Siguiente" at bounding box center [381, 235] width 102 height 25
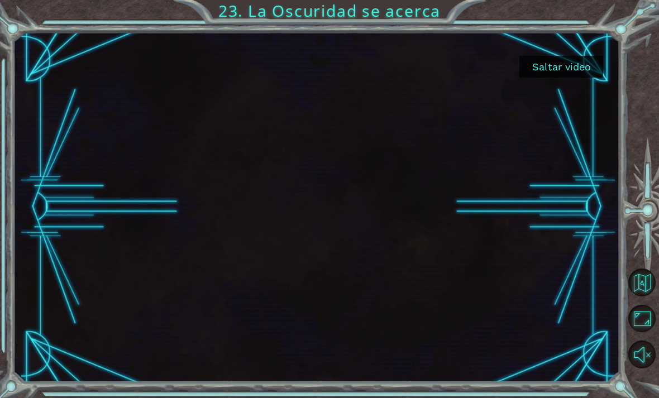
scroll to position [24, 0]
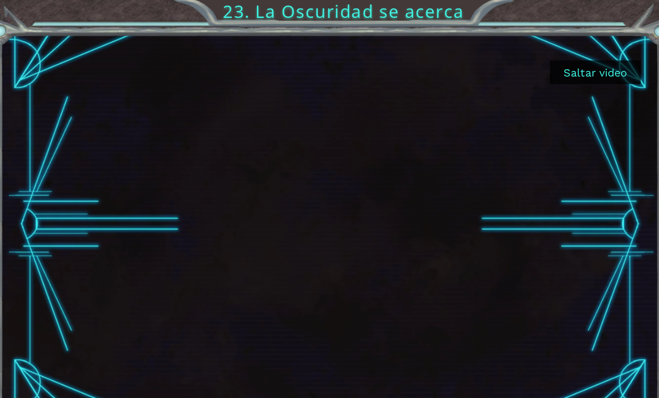
click at [540, 63] on button "Saltar video" at bounding box center [562, 67] width 84 height 22
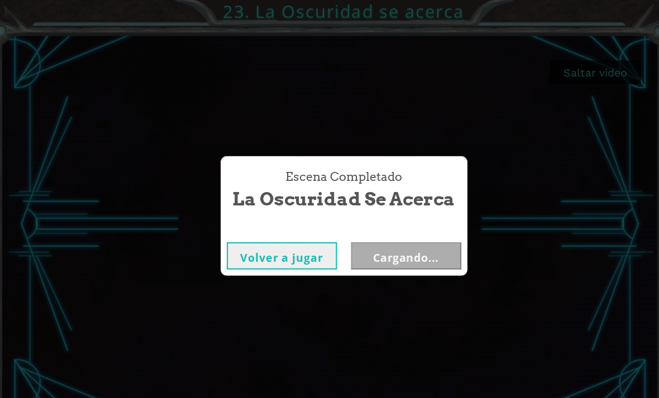
click at [550, 72] on div "Escena Completado La Oscuridad se acerca [PERSON_NAME] a jugar Cargando..." at bounding box center [329, 199] width 659 height 398
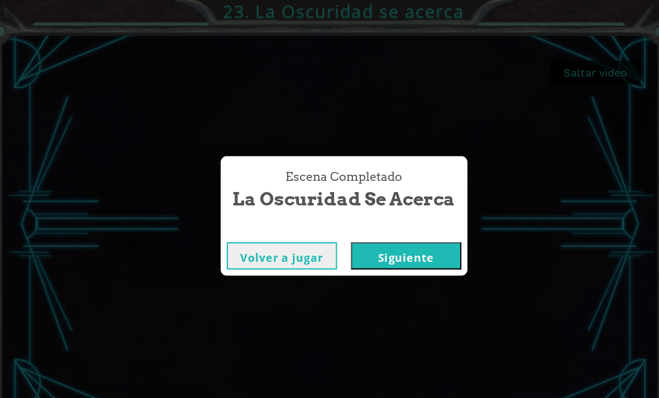
click at [398, 241] on button "Siguiente" at bounding box center [387, 235] width 102 height 25
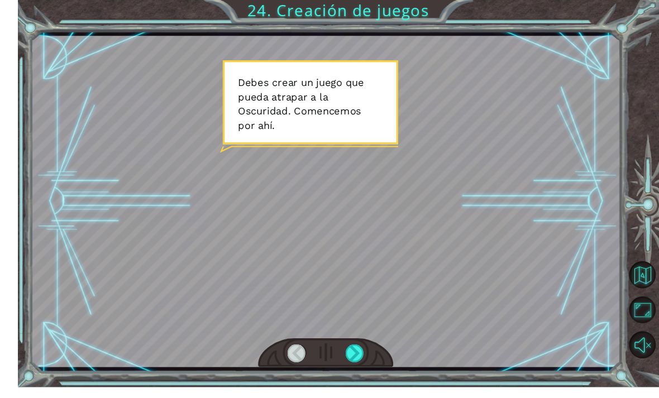
scroll to position [20, 0]
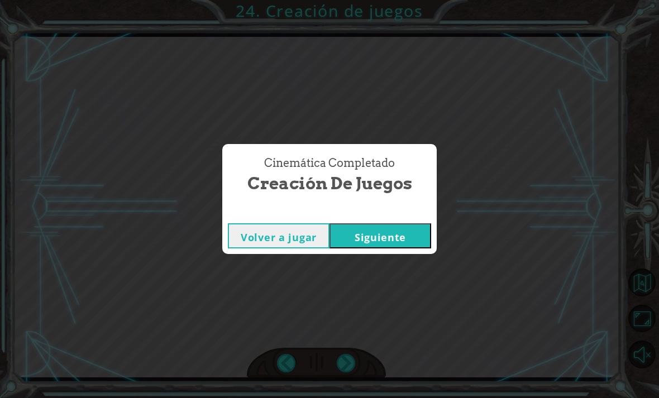
click at [380, 235] on button "Siguiente" at bounding box center [381, 235] width 102 height 25
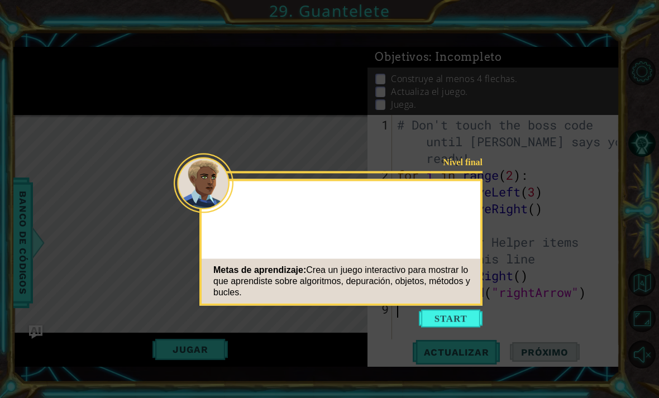
scroll to position [20, 0]
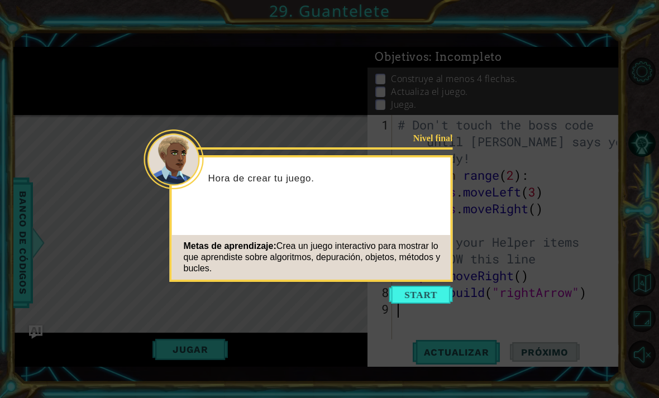
click at [435, 286] on button "Start" at bounding box center [421, 295] width 64 height 18
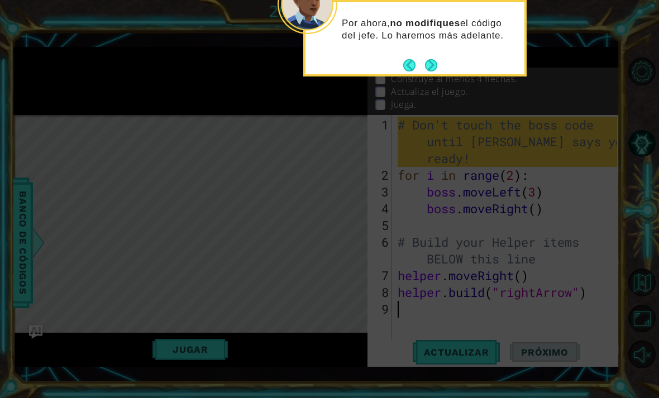
click at [428, 59] on button "Next" at bounding box center [431, 65] width 13 height 13
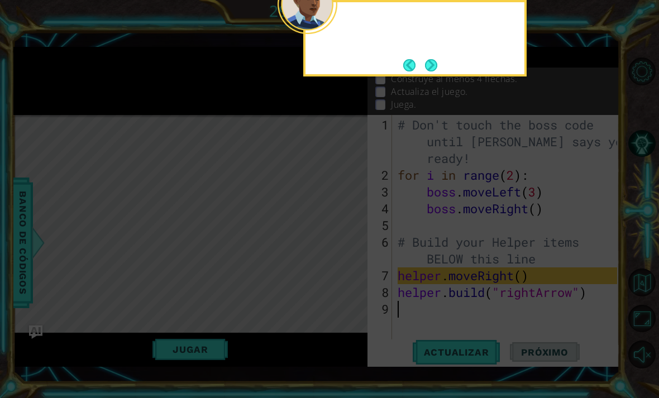
click at [436, 59] on button "Next" at bounding box center [431, 65] width 12 height 12
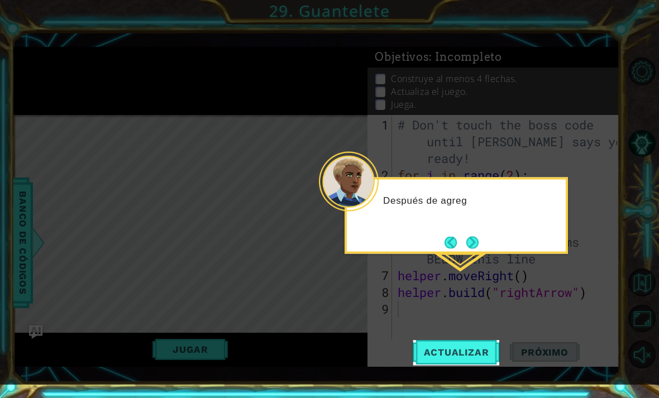
click at [479, 248] on button "Next" at bounding box center [472, 242] width 13 height 13
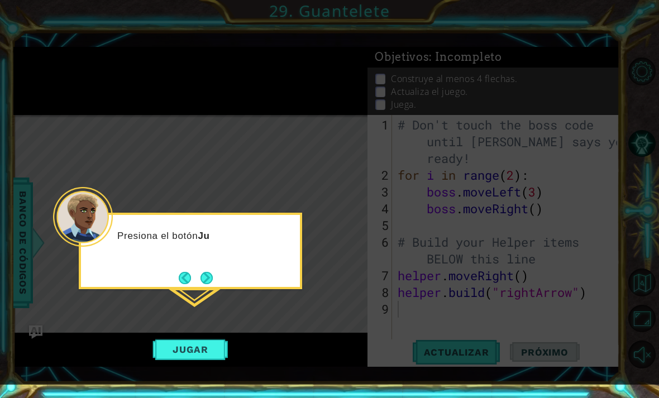
click at [207, 278] on button "Next" at bounding box center [207, 278] width 12 height 12
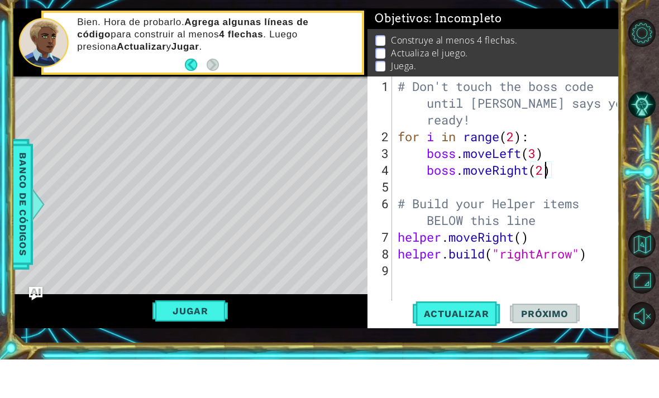
scroll to position [0, 6]
type textarea "# Build your Helper items BELOW this line"
click at [569, 226] on div "# Don't touch the boss code until [PERSON_NAME] says you're ready! for i in ran…" at bounding box center [509, 268] width 227 height 302
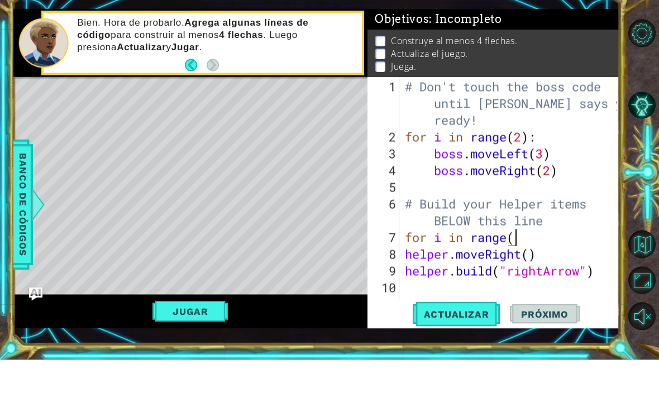
scroll to position [0, 5]
type textarea "for i in range(5):"
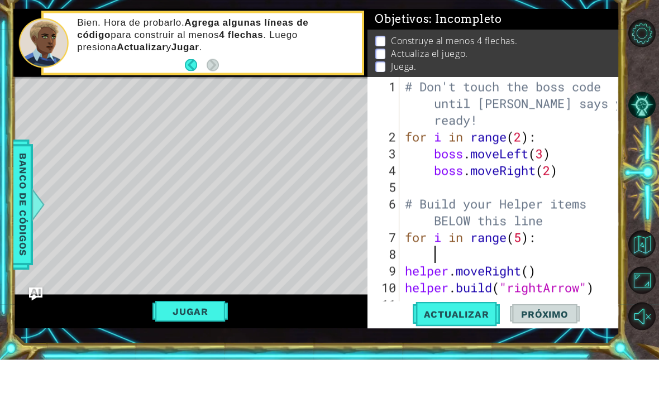
scroll to position [36, 0]
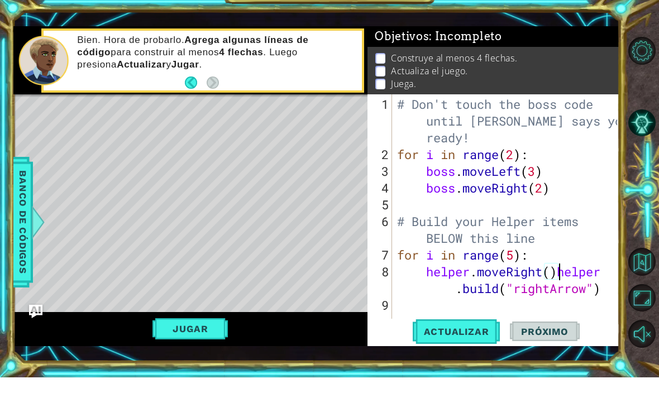
type textarea "[DOMAIN_NAME]("rightArrow")"
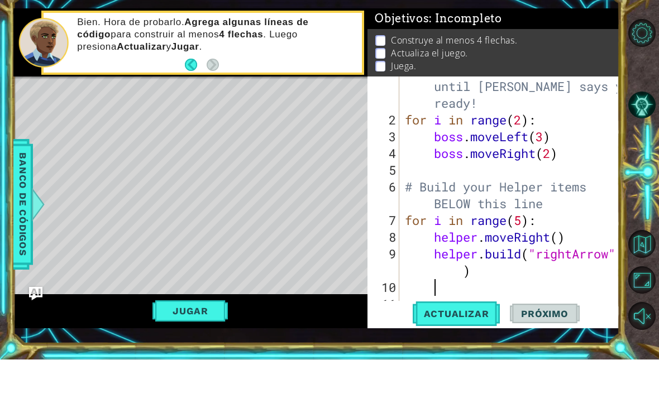
scroll to position [17, 0]
click at [472, 347] on span "Actualizar" at bounding box center [457, 352] width 88 height 11
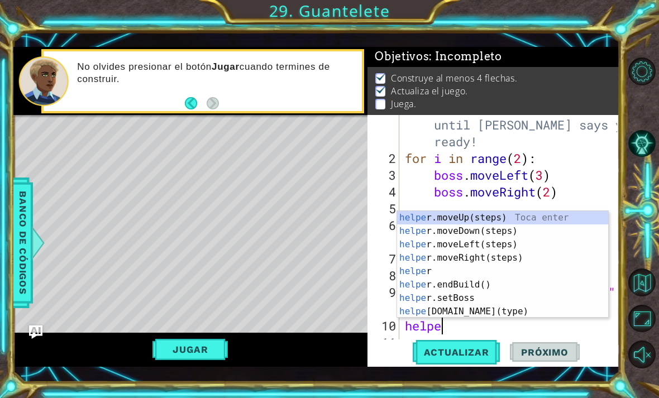
type textarea "helper"
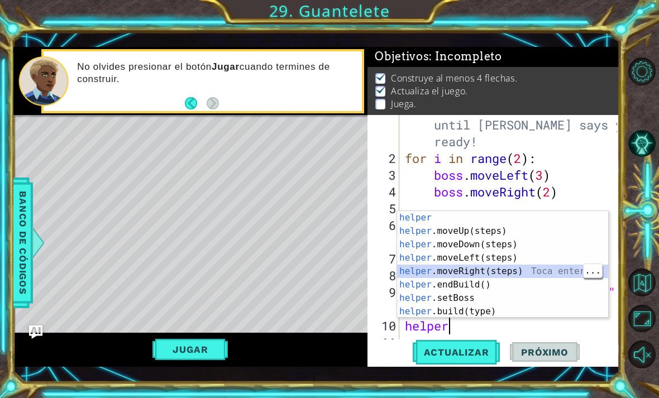
click at [518, 272] on div "helper Toca enter helper .moveUp(steps) Toca enter helper .moveDown(steps) Toca…" at bounding box center [502, 278] width 211 height 134
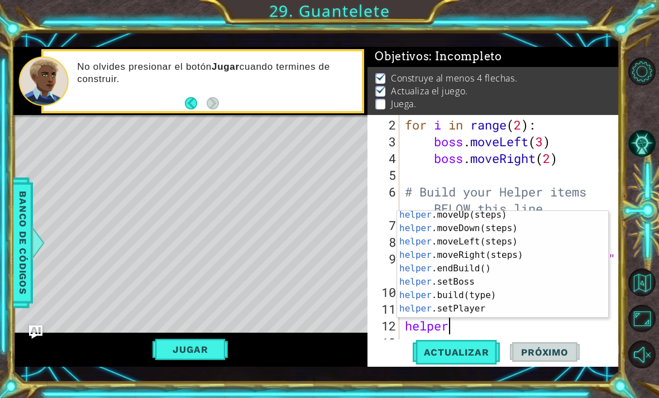
scroll to position [20, 0]
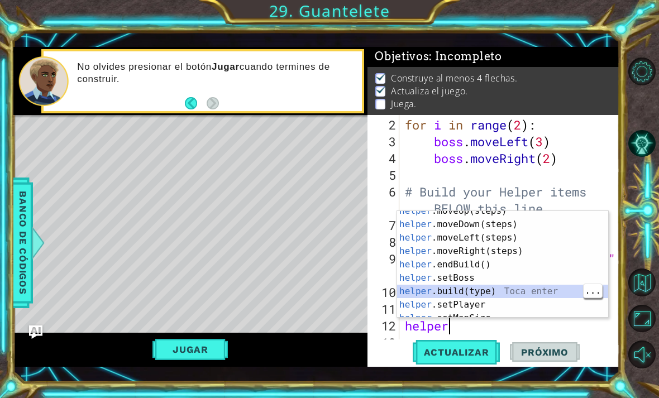
click at [497, 292] on div "helper .moveUp(steps) Toca enter helper .moveDown(steps) Toca enter helper .mov…" at bounding box center [502, 271] width 211 height 134
type textarea "[DOMAIN_NAME]("wall")"
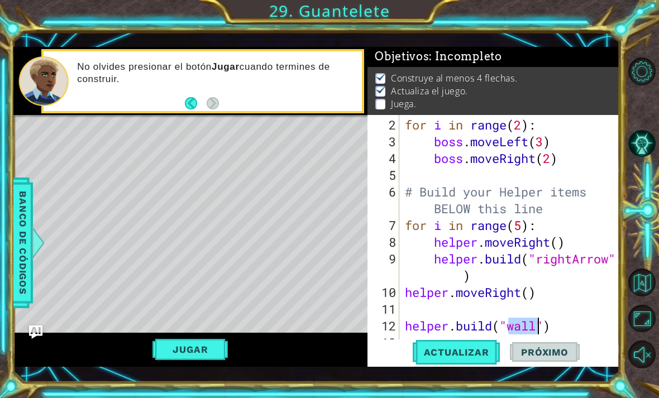
click at [477, 354] on span "Actualizar" at bounding box center [457, 352] width 88 height 11
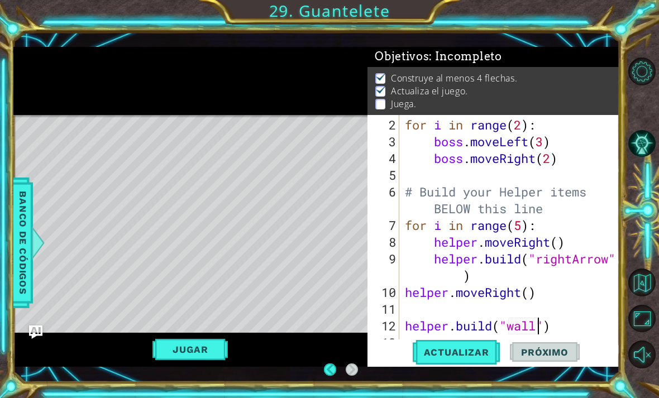
click at [658, 135] on div at bounding box center [645, 213] width 30 height 318
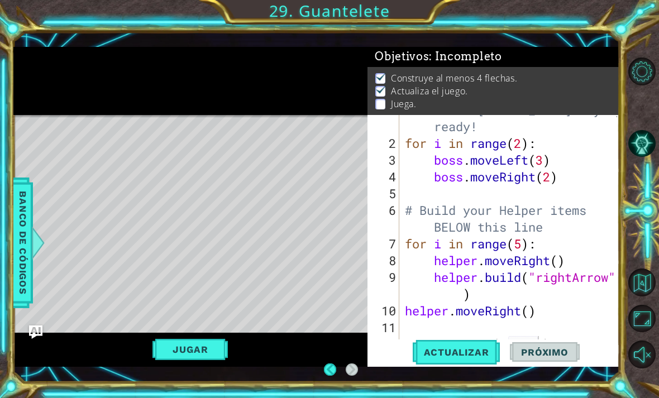
scroll to position [50, 0]
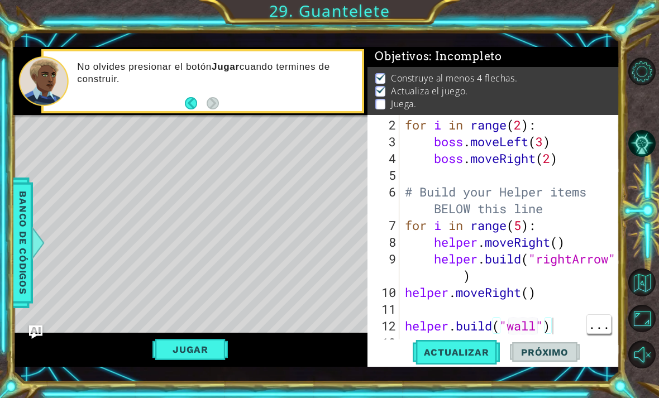
click at [566, 318] on div "for i in range ( 2 ) : boss . moveLeft ( 3 ) boss . moveRight ( 2 ) # Build you…" at bounding box center [513, 251] width 220 height 268
click at [553, 336] on div "for i in range ( 2 ) : boss . moveLeft ( 3 ) boss . moveRight ( 2 ) # Build you…" at bounding box center [513, 251] width 220 height 268
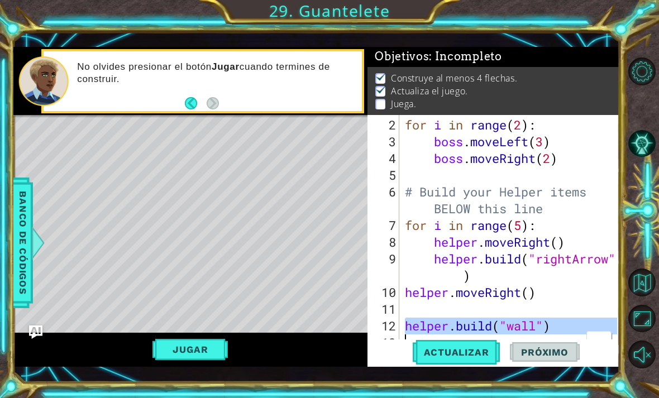
click at [563, 327] on div "for i in range ( 2 ) : boss . moveLeft ( 3 ) boss . moveRight ( 2 ) # Build you…" at bounding box center [513, 251] width 220 height 268
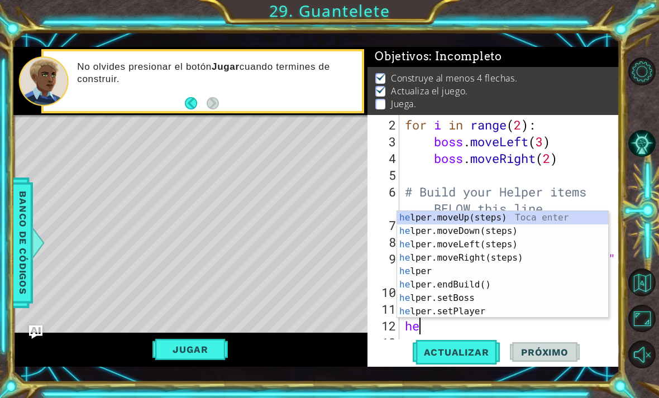
type textarea "h"
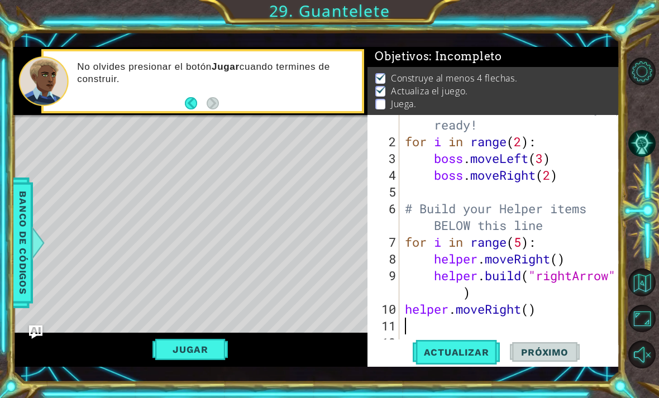
scroll to position [17, 0]
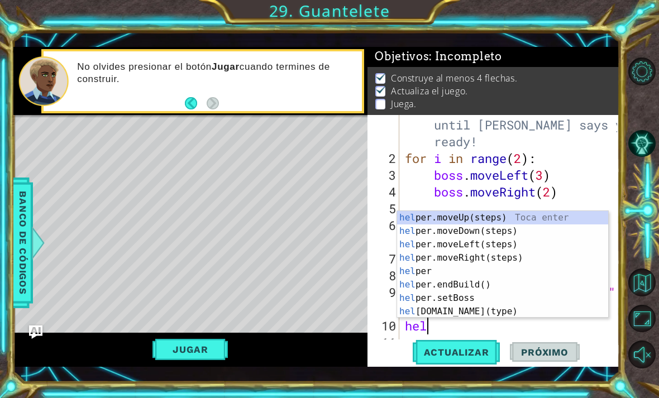
type textarea "h"
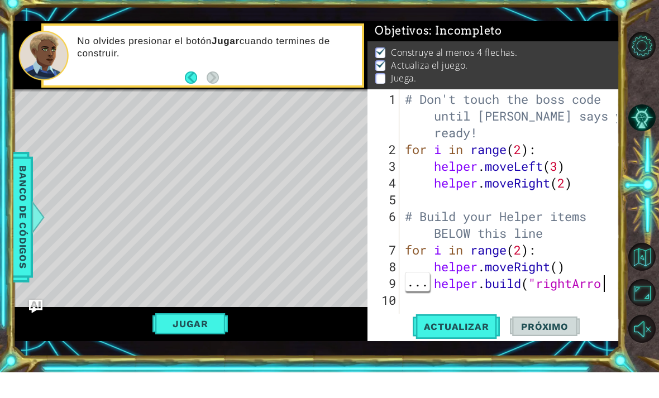
scroll to position [0, 9]
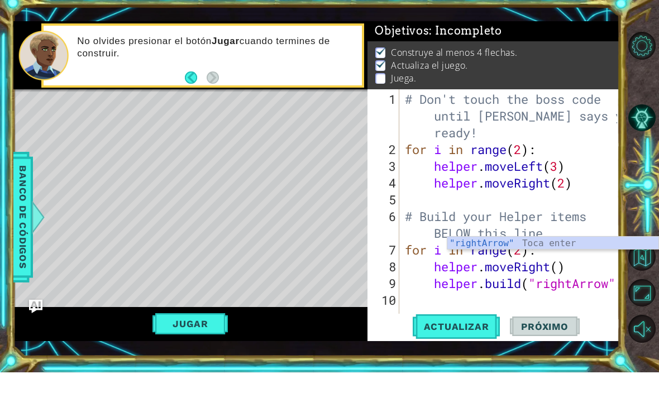
type textarea "[DOMAIN_NAME]("rightArrow")"
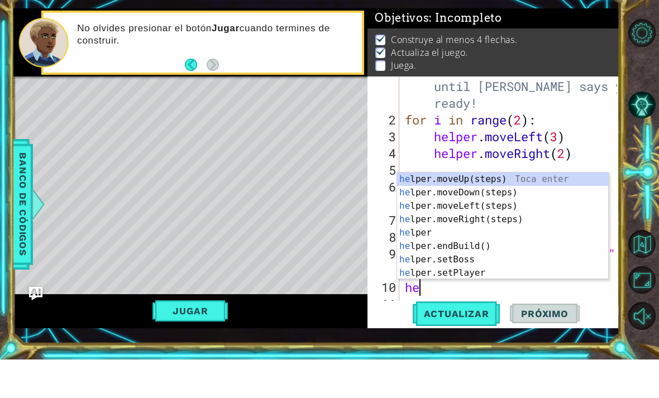
scroll to position [0, 1]
type textarea "help"
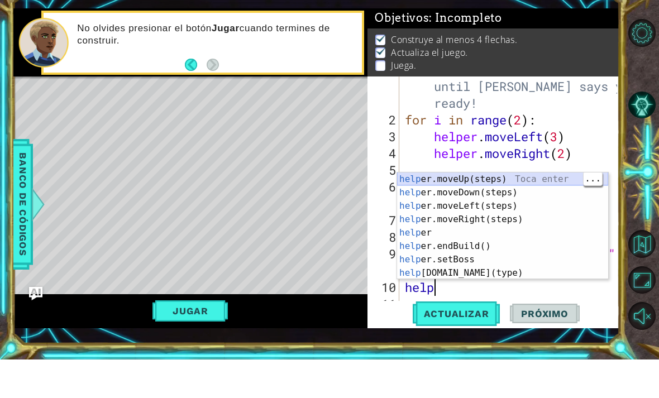
click at [536, 211] on div "help er.moveUp(steps) Toca enter help er.moveDown(steps) Toca enter help er.mov…" at bounding box center [502, 278] width 211 height 134
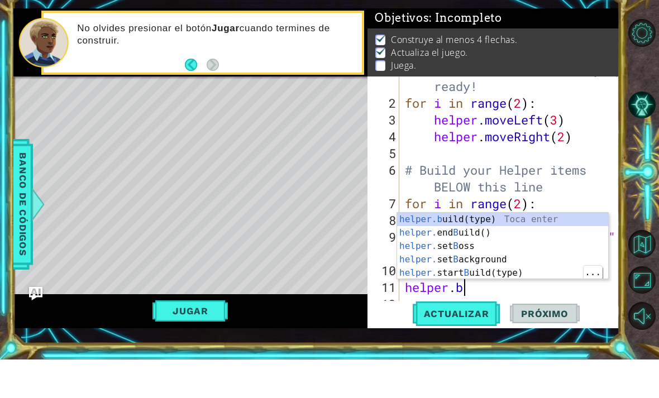
scroll to position [0, 2]
click at [508, 251] on div "helper.b uild(type) Toca enter helper. end B uild() Toca enter helper. set B os…" at bounding box center [502, 298] width 211 height 94
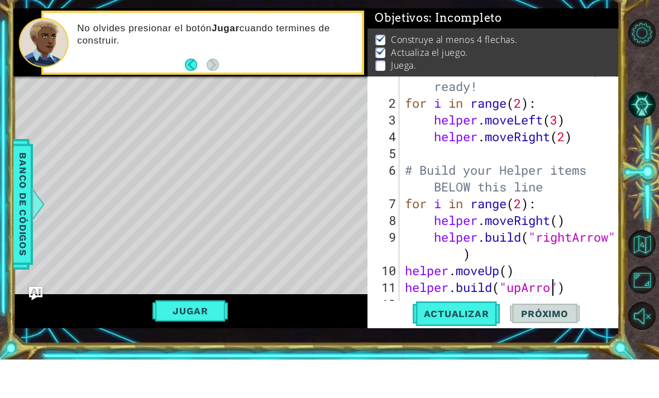
scroll to position [0, 7]
type textarea "[DOMAIN_NAME]("upArrow")"
click at [475, 347] on span "Actualizar" at bounding box center [457, 352] width 88 height 11
click at [202, 339] on button "Jugar" at bounding box center [190, 349] width 75 height 21
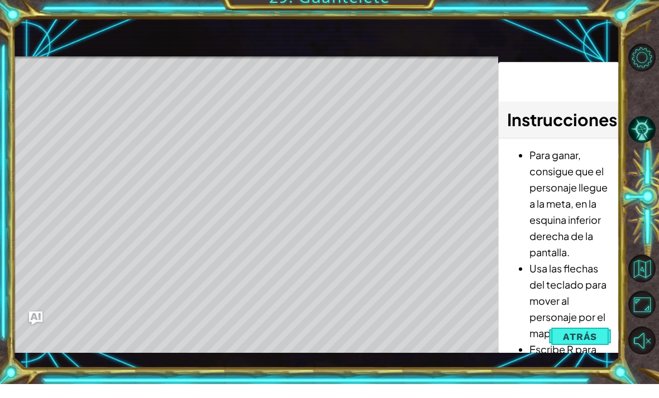
click at [40, 326] on img "Ask AI" at bounding box center [35, 332] width 13 height 13
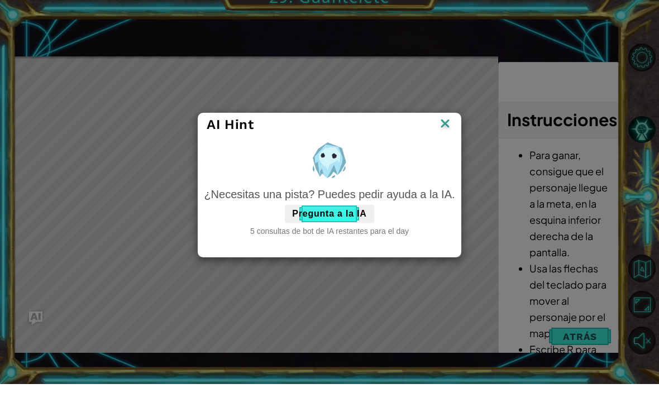
click at [36, 325] on div "AI Hint ¿Necesitas una pista? Puedes pedir ayuda a la IA. Pregunta a la IA 5 co…" at bounding box center [329, 199] width 659 height 398
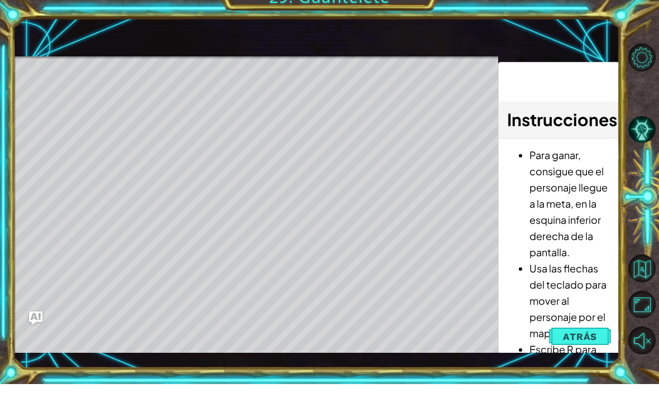
click at [32, 326] on img "Ask AI" at bounding box center [35, 332] width 13 height 13
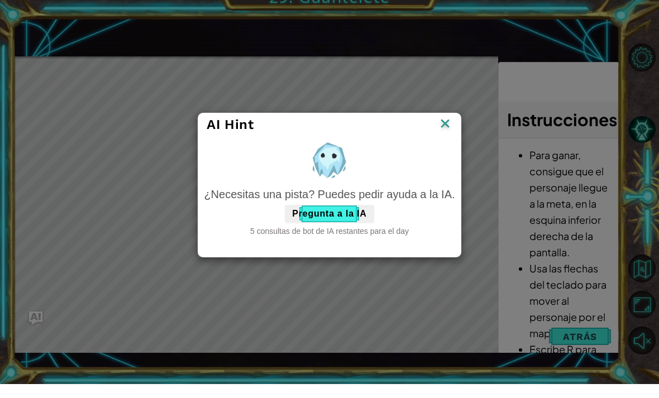
click at [451, 130] on img at bounding box center [445, 138] width 15 height 17
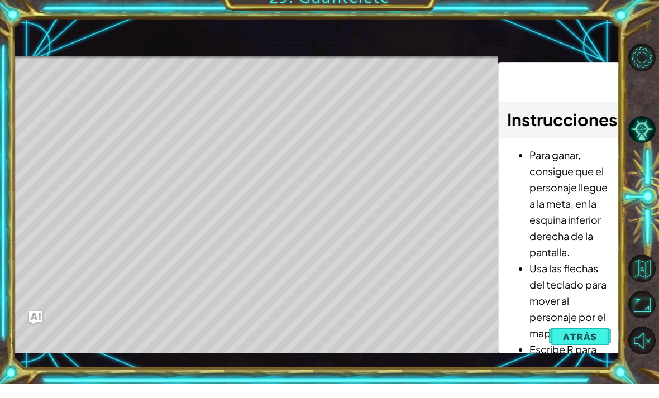
click at [592, 345] on span "Atrás" at bounding box center [580, 350] width 34 height 11
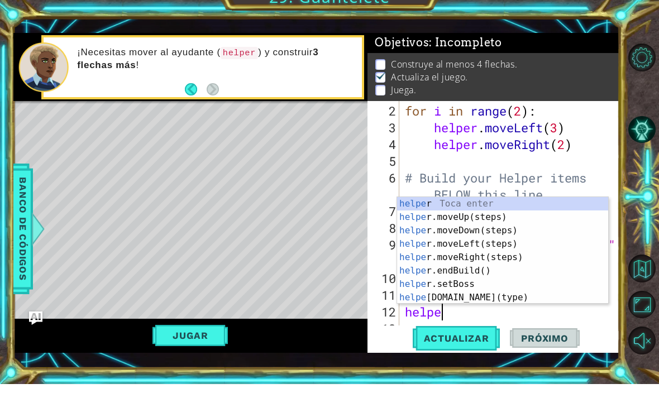
scroll to position [0, 2]
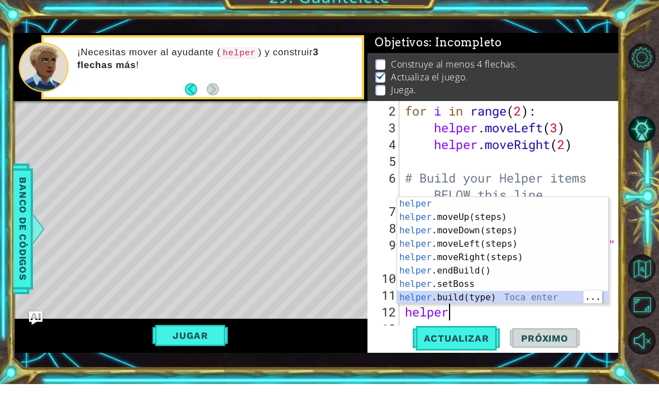
click at [501, 293] on div "helper Toca enter helper .moveUp(steps) Toca enter helper .moveDown(steps) Toca…" at bounding box center [502, 278] width 211 height 134
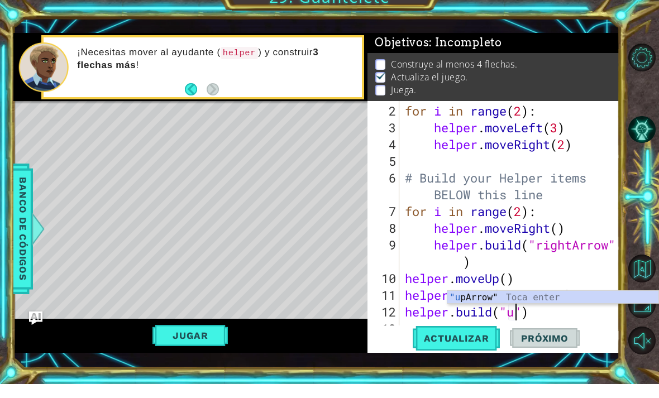
scroll to position [0, 6]
type textarea "[DOMAIN_NAME]("upArrow")"
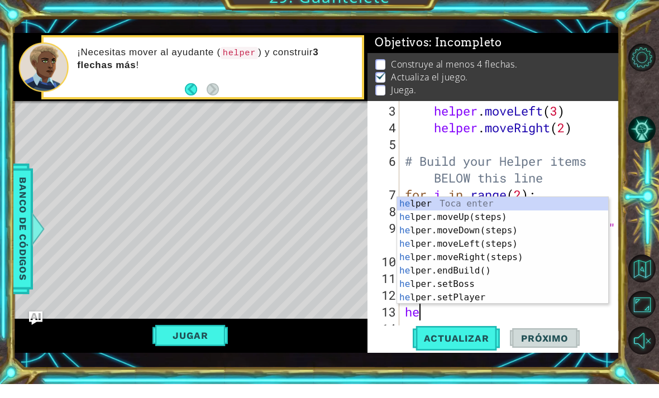
scroll to position [0, 1]
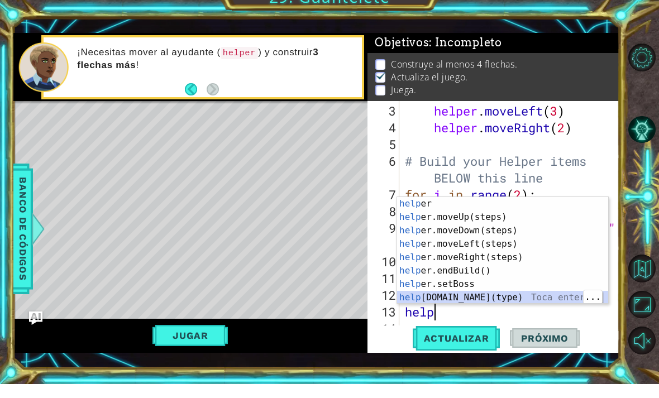
click at [499, 297] on div "help er Toca enter help er.moveUp(steps) Toca enter help er.moveDown(steps) Toc…" at bounding box center [502, 278] width 211 height 134
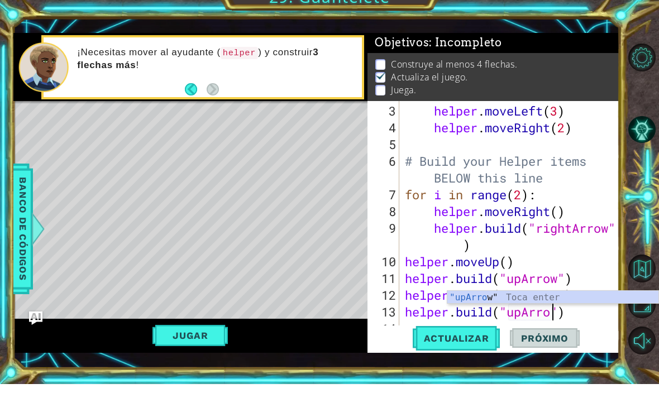
scroll to position [0, 7]
type textarea "[DOMAIN_NAME]("upArrow")"
click at [469, 347] on span "Actualizar" at bounding box center [457, 352] width 88 height 11
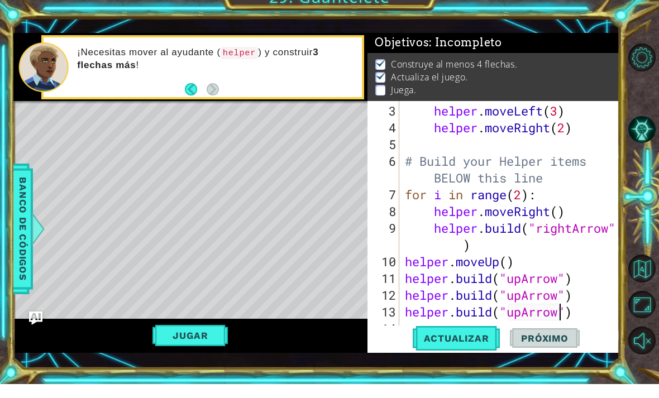
click at [186, 340] on button "Jugar" at bounding box center [190, 349] width 75 height 21
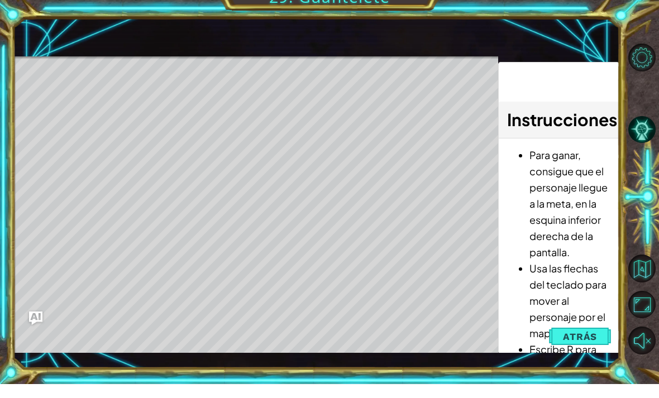
click at [596, 345] on span "Atrás" at bounding box center [580, 350] width 34 height 11
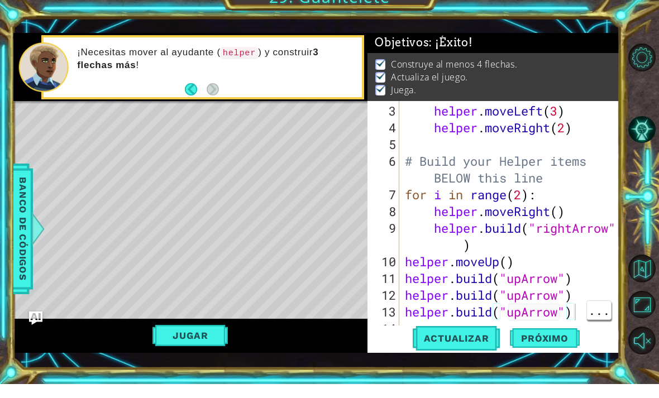
click at [565, 349] on span "Próximo" at bounding box center [544, 354] width 69 height 11
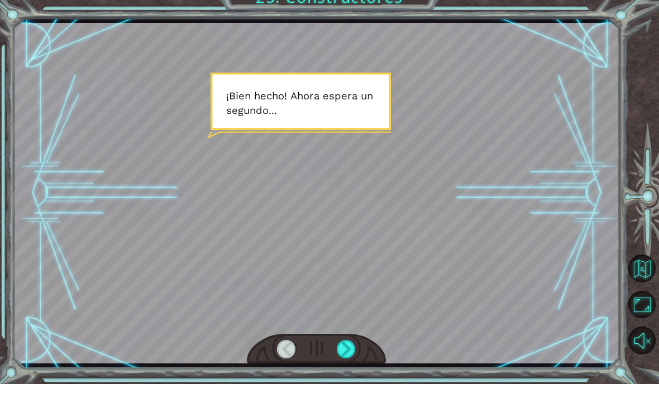
click at [349, 354] on div at bounding box center [346, 363] width 19 height 18
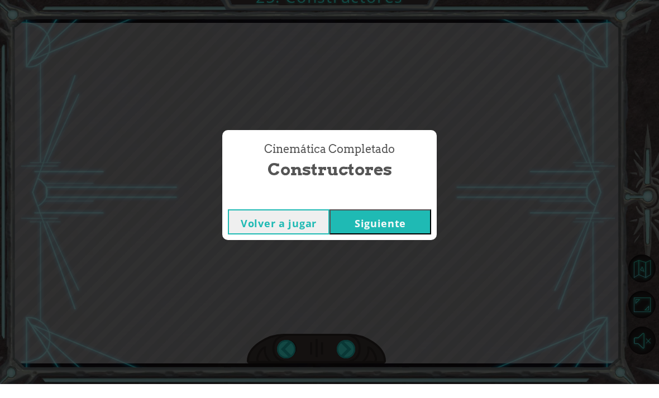
click at [380, 223] on button "Siguiente" at bounding box center [381, 235] width 102 height 25
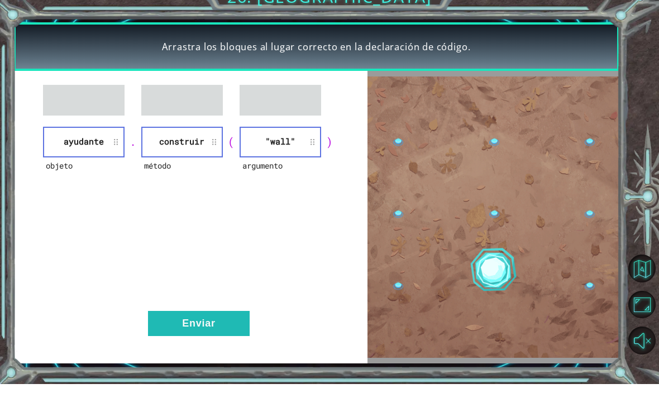
click at [234, 325] on button "Enviar" at bounding box center [199, 337] width 102 height 25
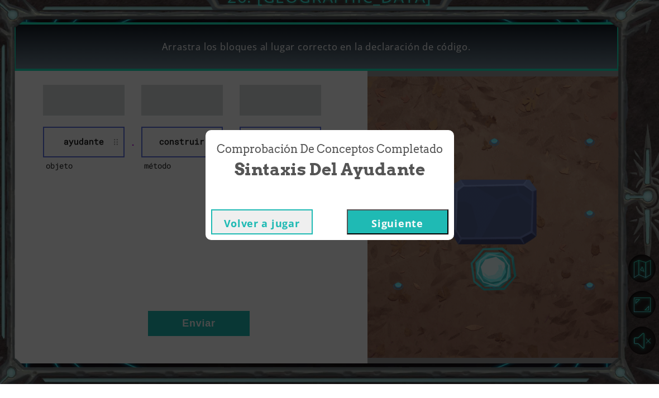
click at [398, 223] on button "Siguiente" at bounding box center [398, 235] width 102 height 25
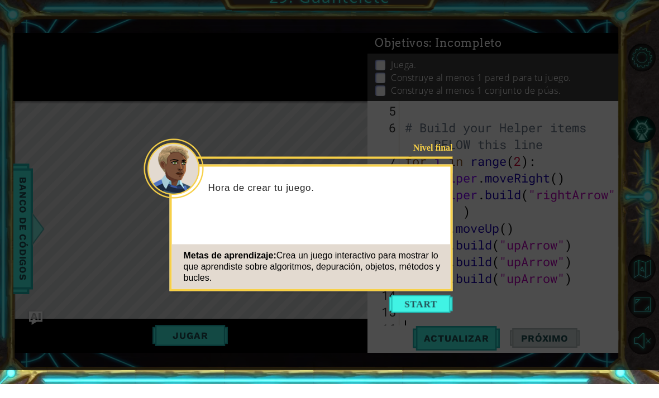
scroll to position [101, 0]
click at [423, 310] on button "Start" at bounding box center [421, 319] width 64 height 18
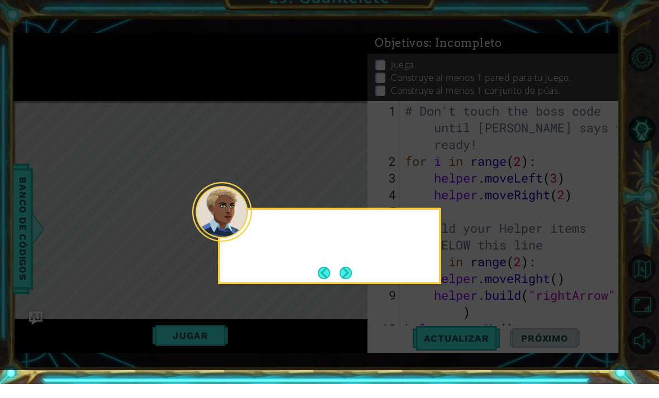
scroll to position [0, 0]
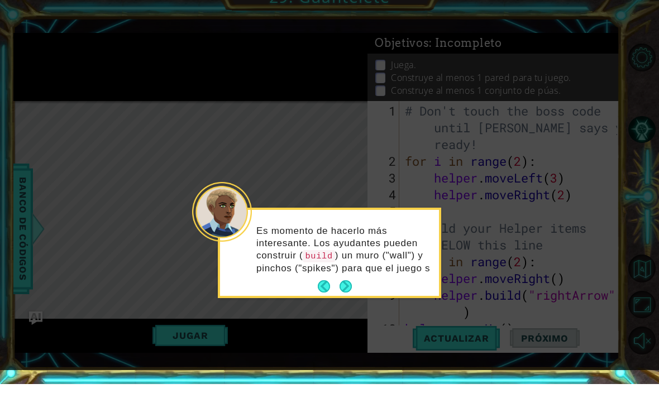
click at [336, 308] on icon at bounding box center [329, 192] width 659 height 384
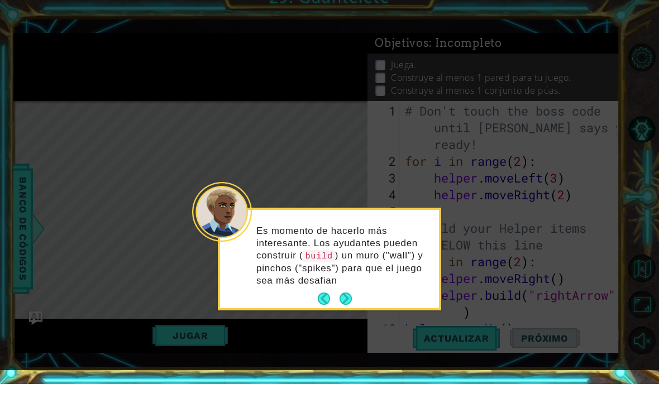
click at [325, 313] on icon at bounding box center [329, 192] width 659 height 384
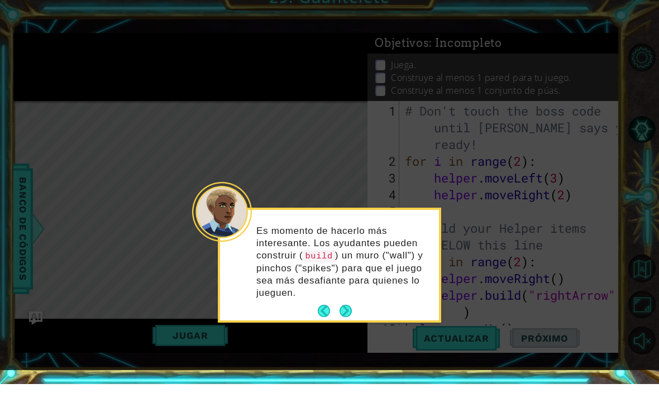
click at [349, 316] on button "Next" at bounding box center [345, 324] width 17 height 17
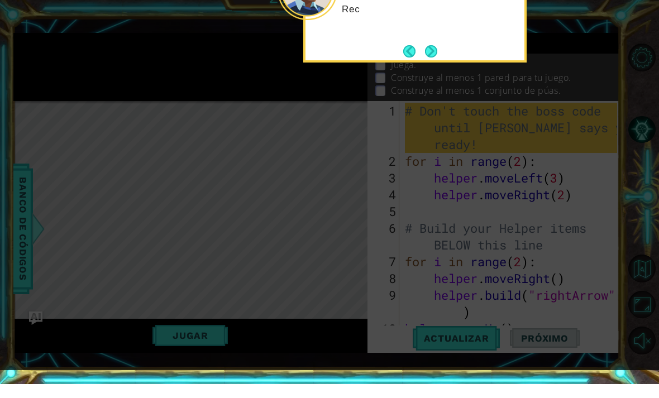
scroll to position [101, 0]
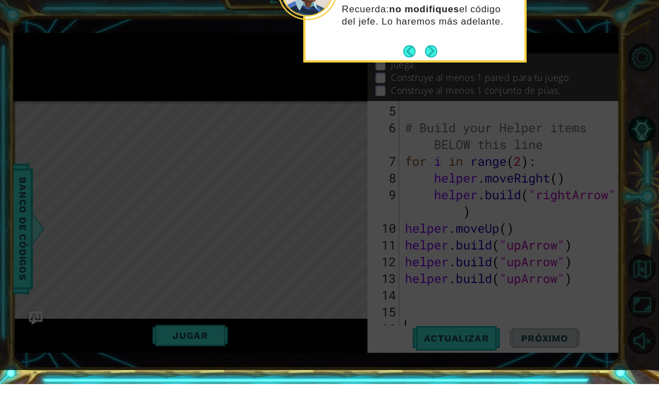
click at [437, 59] on button "Next" at bounding box center [431, 65] width 12 height 12
